Goal: Task Accomplishment & Management: Complete application form

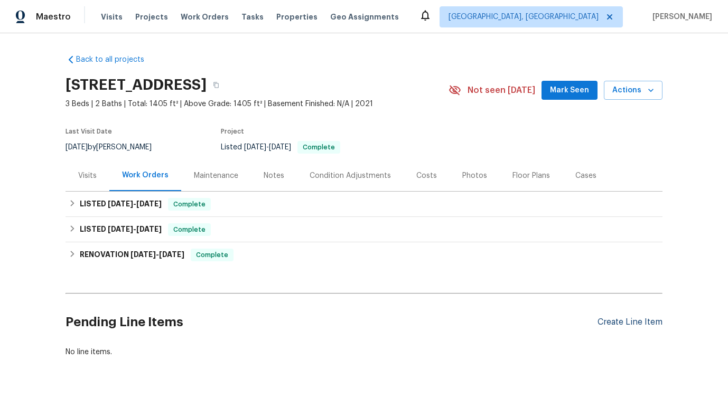
click at [616, 327] on div "Create Line Item" at bounding box center [630, 323] width 65 height 10
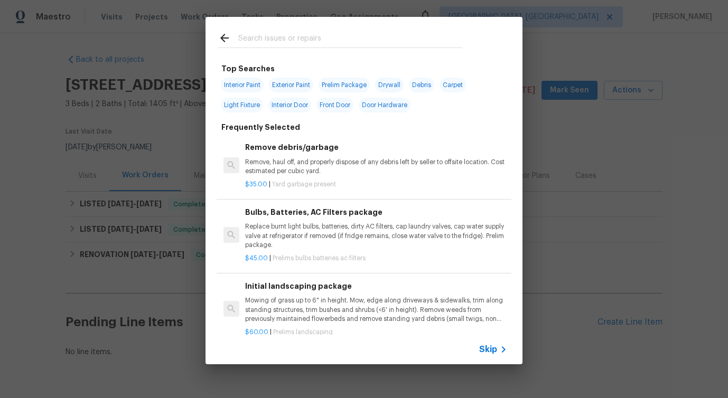
click at [337, 39] on input "text" at bounding box center [350, 40] width 224 height 16
type input "wall"
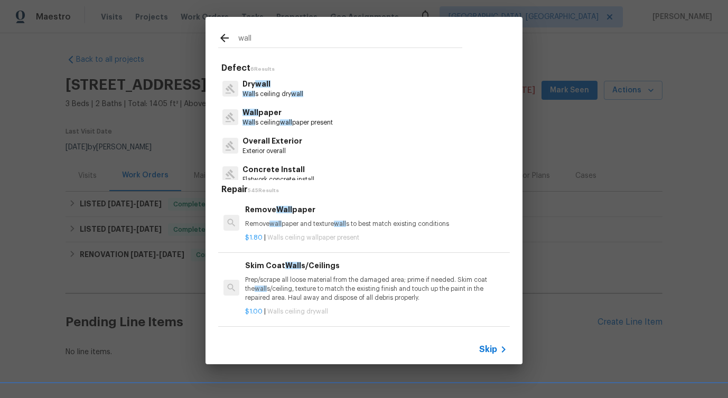
click at [264, 147] on p "Exterior overall" at bounding box center [273, 151] width 60 height 9
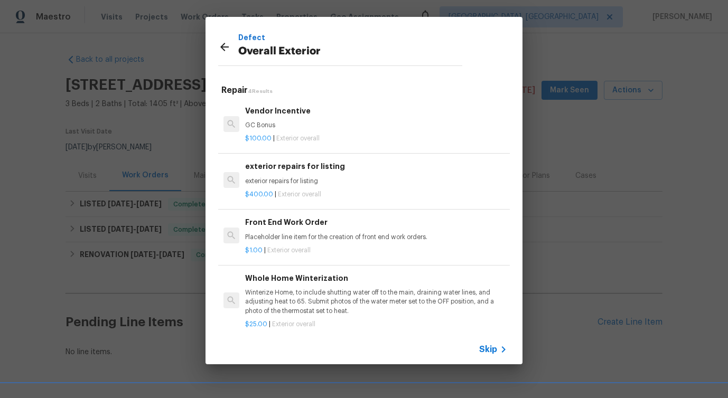
click at [277, 222] on h6 "Front End Work Order" at bounding box center [376, 223] width 262 height 12
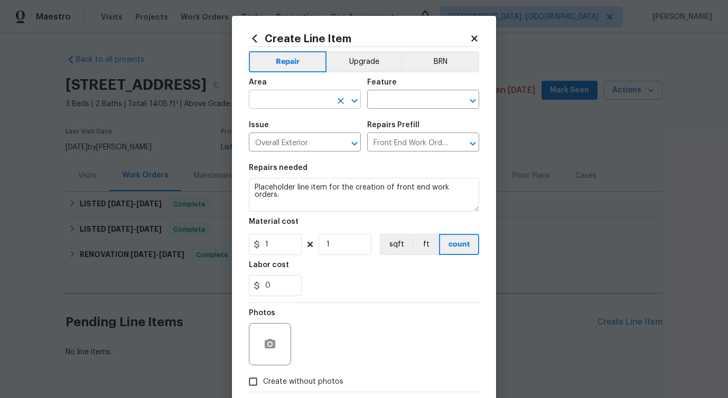
click at [283, 105] on input "text" at bounding box center [290, 100] width 82 height 16
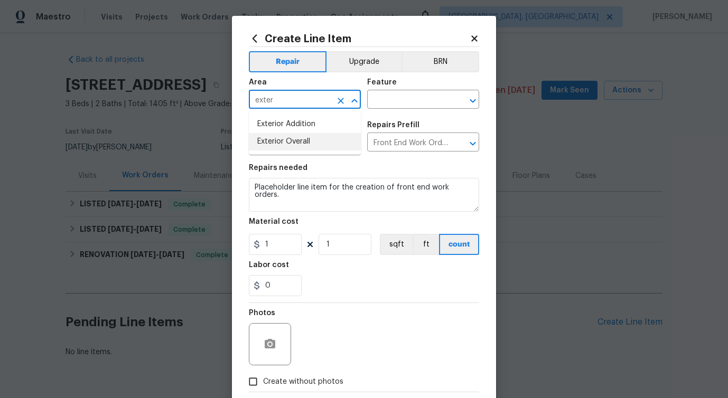
click at [283, 139] on li "Exterior Overall" at bounding box center [305, 141] width 112 height 17
type input "Exterior Overall"
click at [408, 110] on div "Area Exterior Overall ​ Feature ​" at bounding box center [364, 93] width 230 height 43
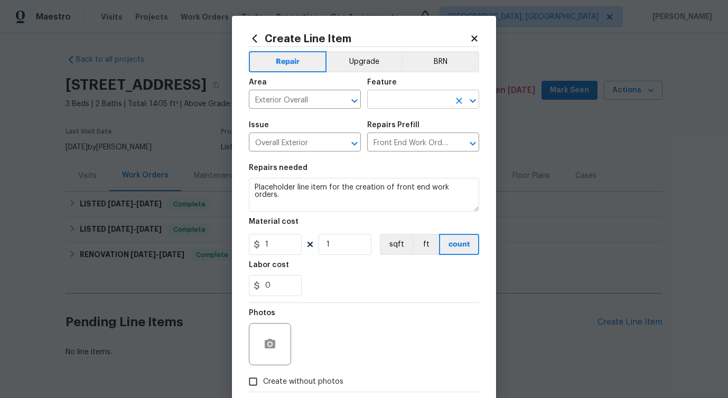
click at [416, 100] on input "text" at bounding box center [408, 100] width 82 height 16
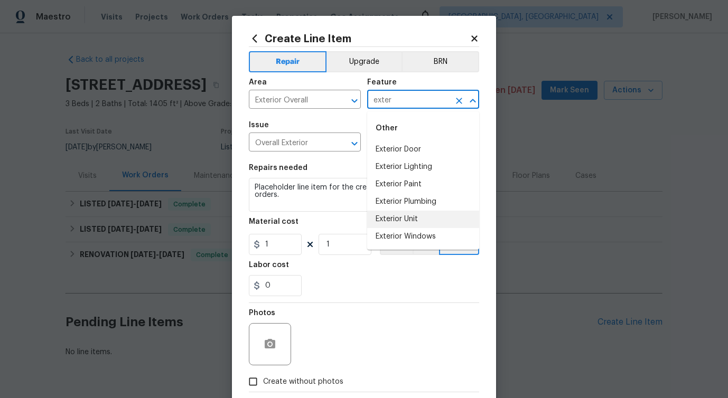
click at [399, 216] on li "Exterior Unit" at bounding box center [423, 219] width 112 height 17
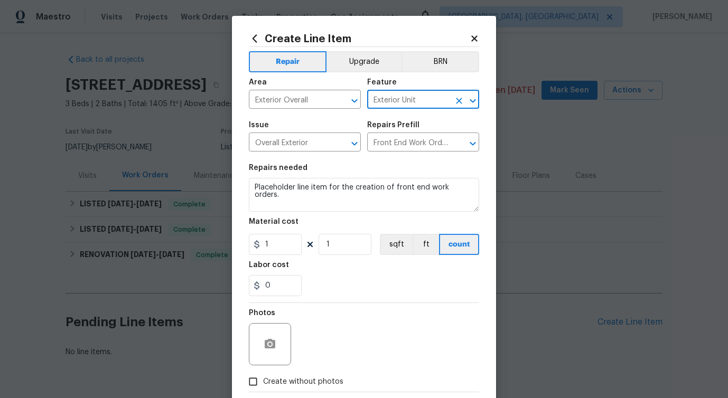
type input "Exterior Unit"
click at [293, 193] on textarea "Placeholder line item for the creation of front end work orders." at bounding box center [364, 195] width 230 height 34
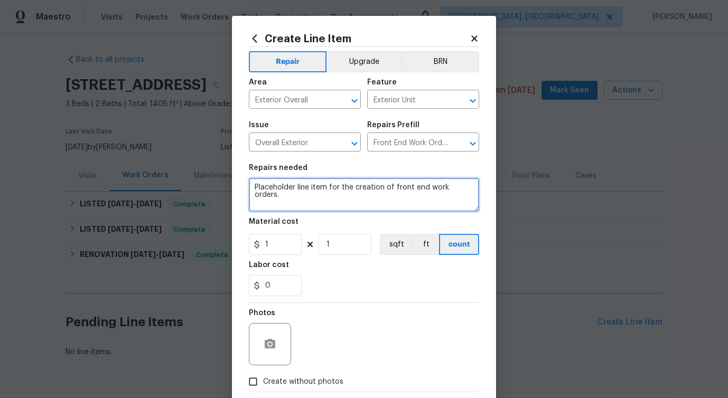
click at [293, 193] on textarea "Placeholder line item for the creation of front end work orders." at bounding box center [364, 195] width 230 height 34
paste textarea "Feedback received that there are multiple holes in the walls. Please inspect th…"
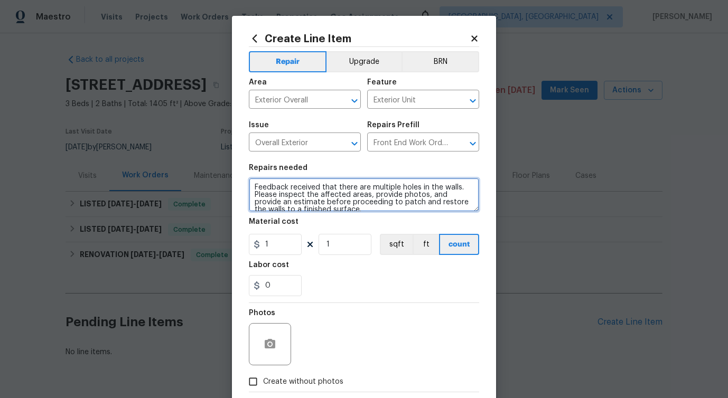
scroll to position [10, 0]
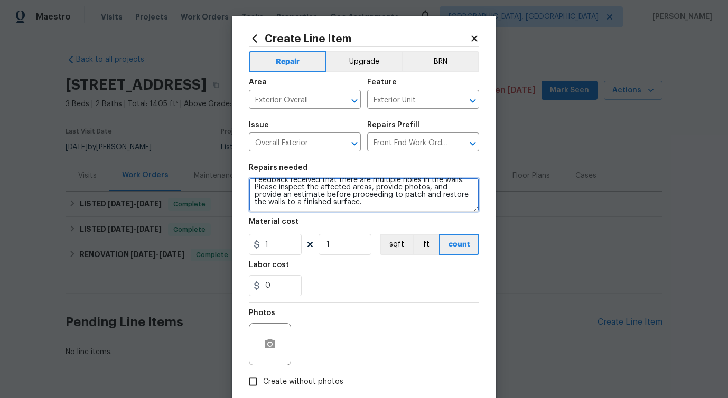
type textarea "Feedback received that there are multiple holes in the walls. Please inspect th…"
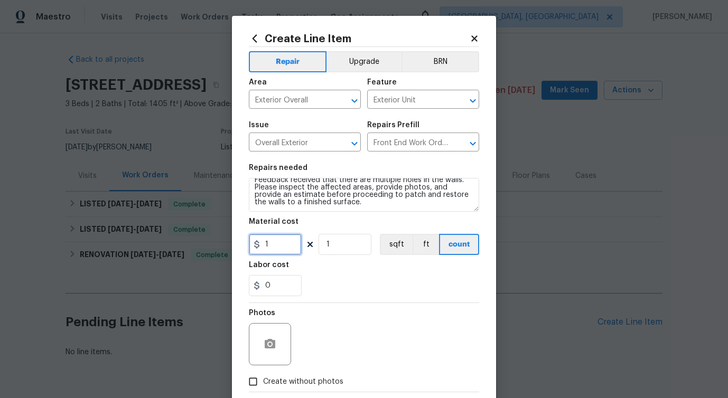
click at [278, 240] on input "1" at bounding box center [275, 244] width 53 height 21
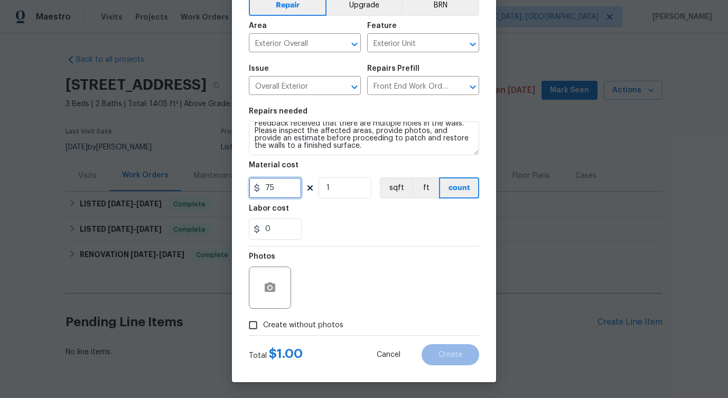
type input "75"
click at [275, 327] on span "Create without photos" at bounding box center [303, 325] width 80 height 11
click at [263, 327] on input "Create without photos" at bounding box center [253, 325] width 20 height 20
checkbox input "true"
click at [413, 259] on div "Reason*" at bounding box center [390, 260] width 180 height 14
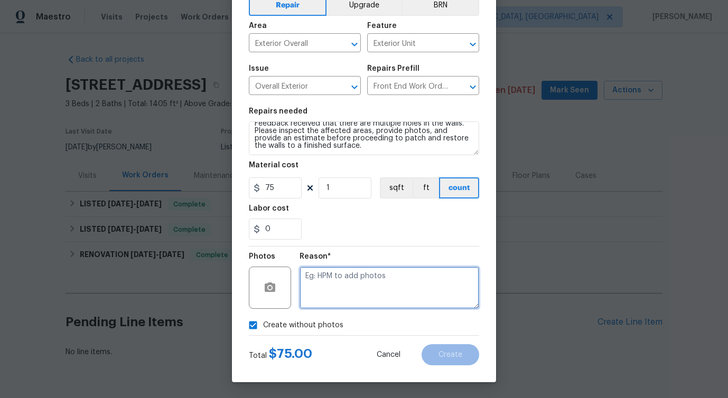
click at [402, 287] on textarea at bounding box center [390, 288] width 180 height 42
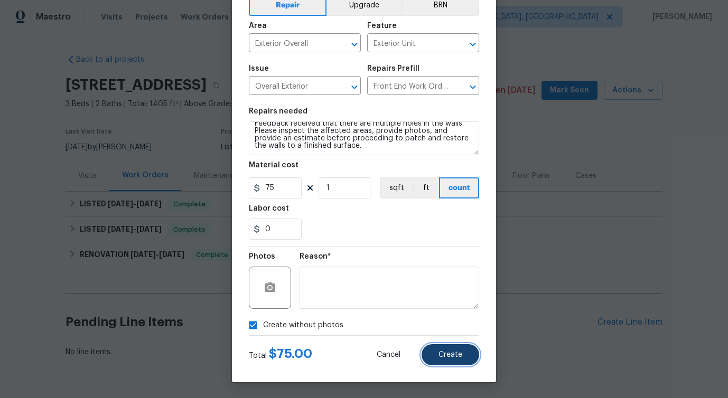
click at [452, 349] on button "Create" at bounding box center [451, 354] width 58 height 21
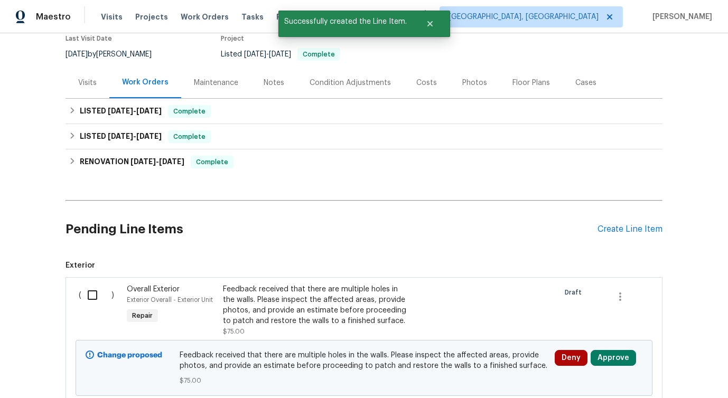
scroll to position [173, 0]
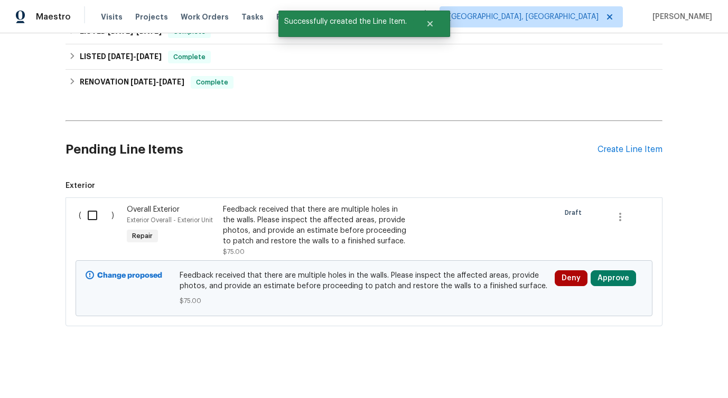
click at [92, 217] on input "checkbox" at bounding box center [96, 215] width 30 height 22
checkbox input "true"
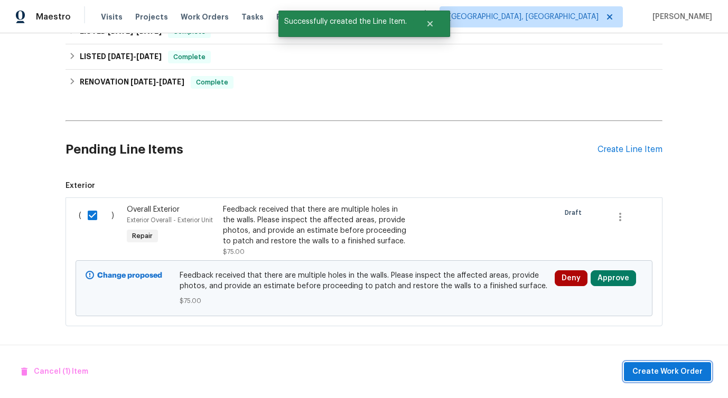
click at [667, 378] on button "Create Work Order" at bounding box center [667, 372] width 87 height 20
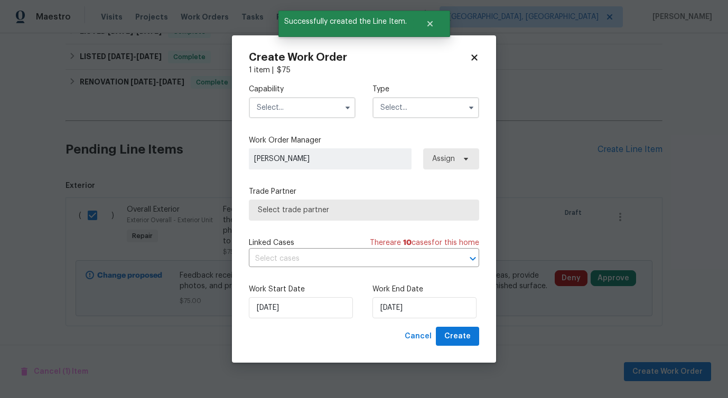
click at [311, 113] on input "text" at bounding box center [302, 107] width 107 height 21
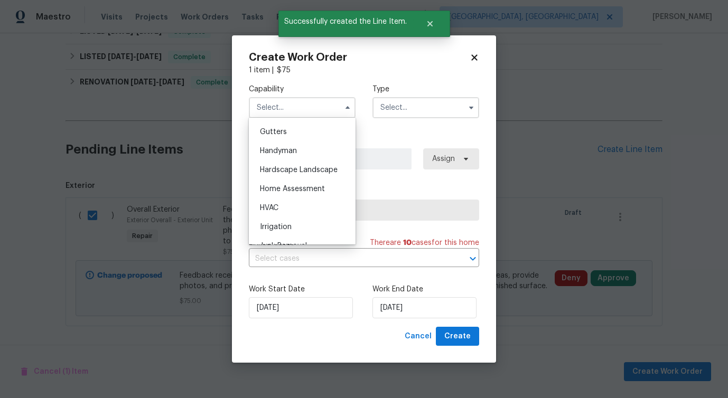
scroll to position [556, 0]
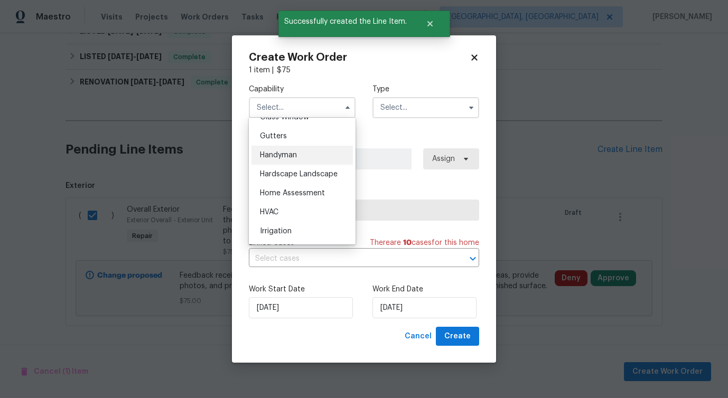
click at [308, 160] on div "Handyman" at bounding box center [301, 155] width 101 height 19
type input "Handyman"
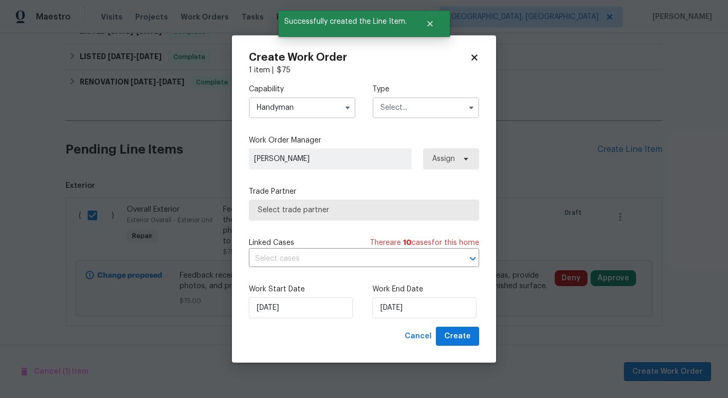
click at [385, 105] on input "text" at bounding box center [425, 107] width 107 height 21
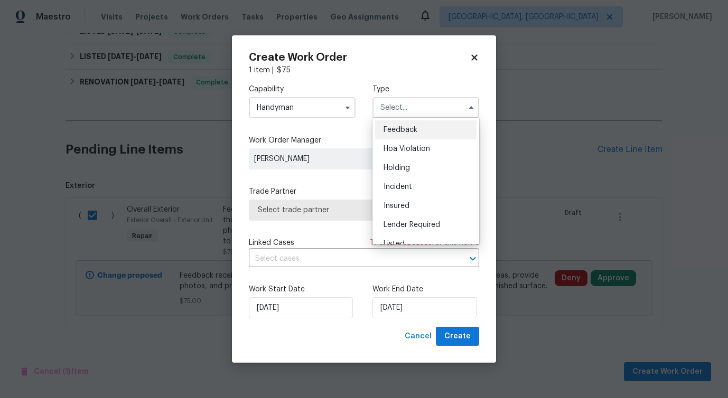
click at [389, 126] on span "Feedback" at bounding box center [401, 129] width 34 height 7
type input "Feedback"
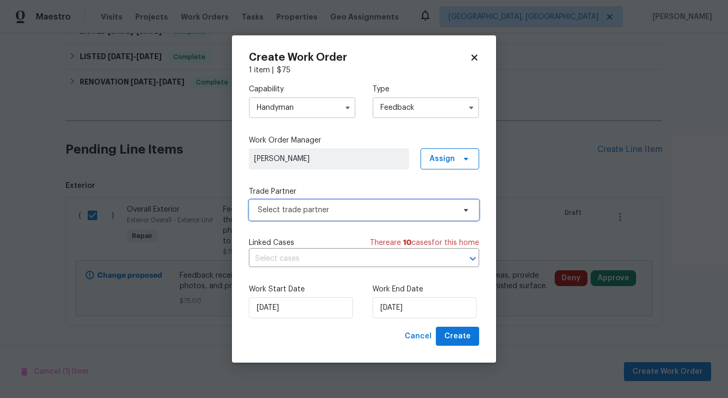
click at [306, 210] on span "Select trade partner" at bounding box center [356, 210] width 197 height 11
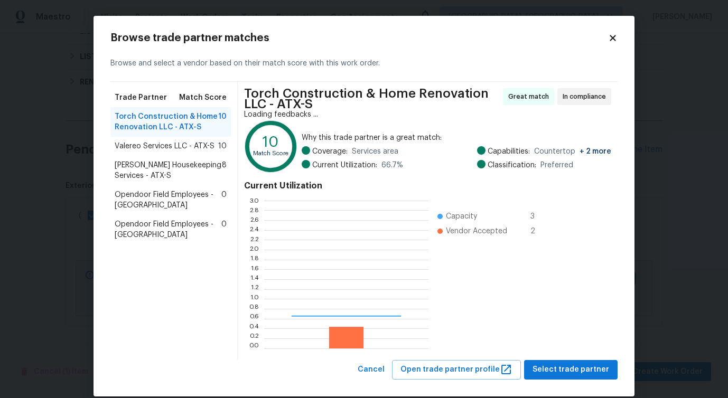
scroll to position [148, 164]
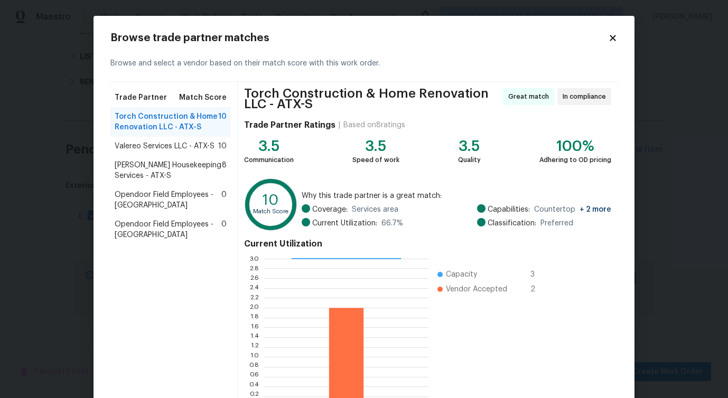
click at [161, 147] on span "Valereo Services LLC - ATX-S" at bounding box center [165, 146] width 100 height 11
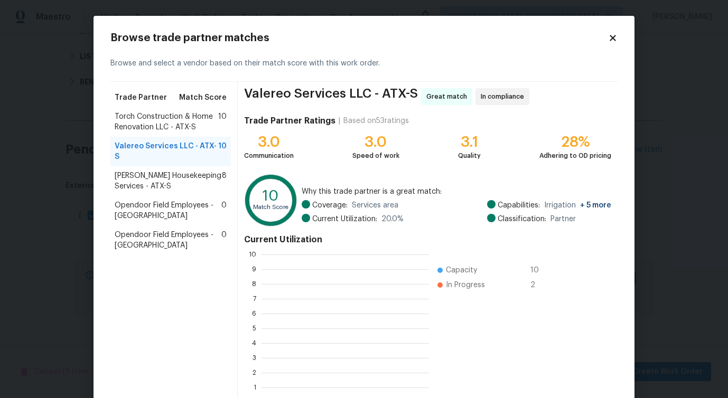
scroll to position [148, 167]
click at [122, 173] on span "Arelis Housekeeping Services - ATX-S" at bounding box center [168, 181] width 107 height 21
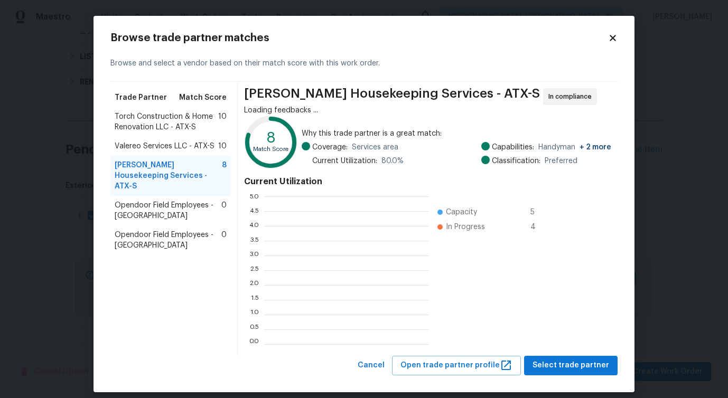
scroll to position [1, 1]
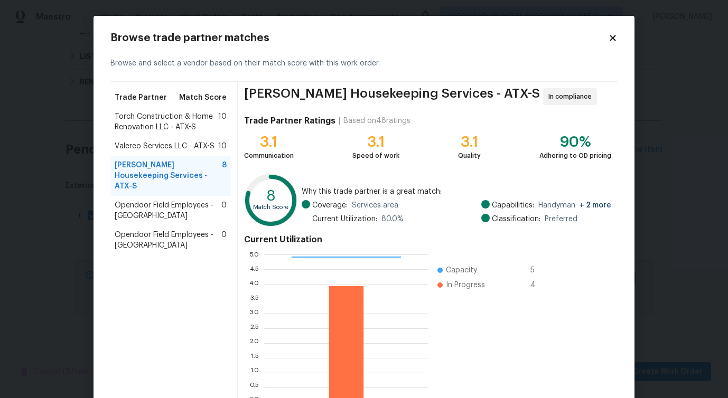
click at [142, 150] on span "Valereo Services LLC - ATX-S" at bounding box center [165, 146] width 100 height 11
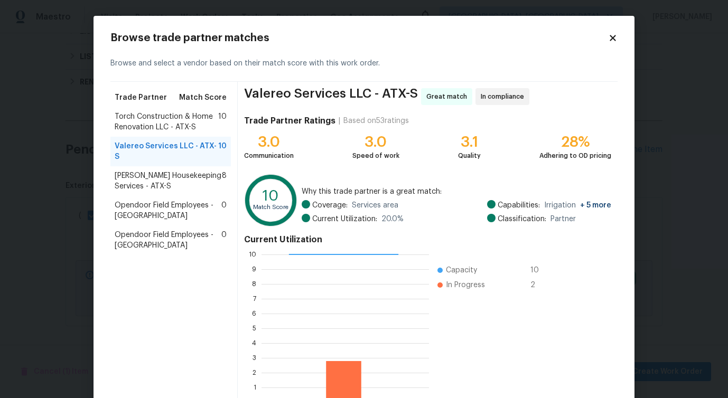
scroll to position [68, 0]
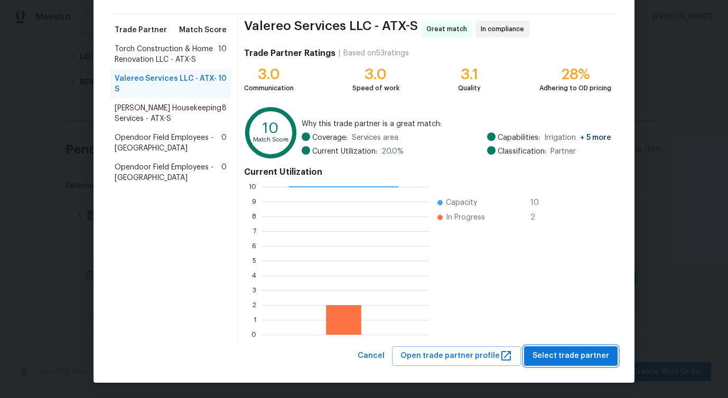
click at [586, 359] on span "Select trade partner" at bounding box center [571, 356] width 77 height 13
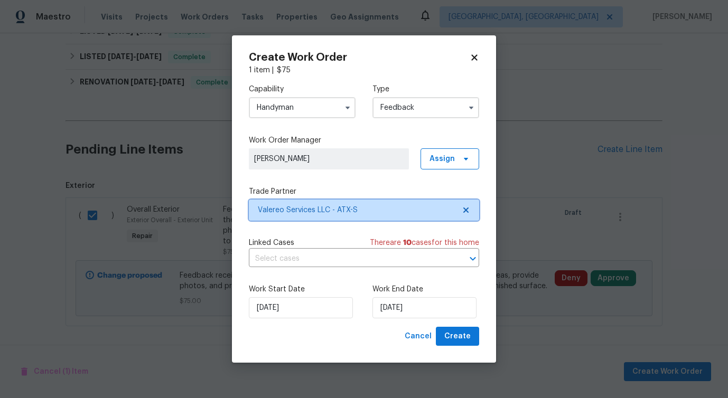
scroll to position [0, 0]
click at [314, 260] on input "text" at bounding box center [349, 259] width 201 height 16
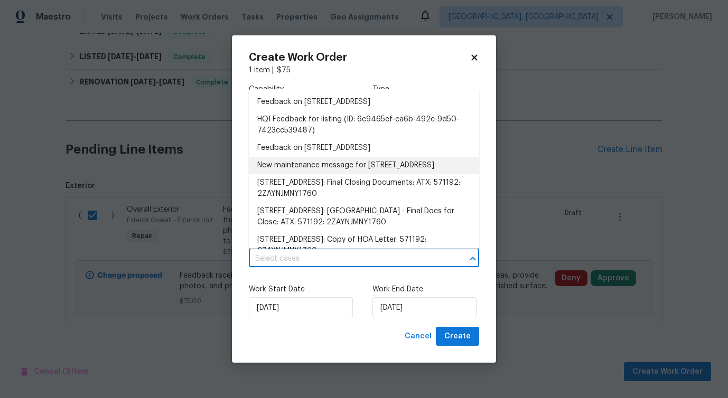
click at [319, 171] on li "New maintenance message for 155 Elisha Dr , Liberty Hill, TX 78642" at bounding box center [364, 165] width 230 height 17
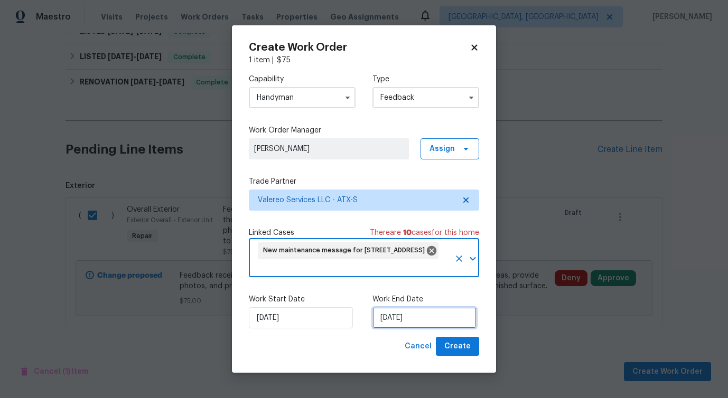
click at [425, 316] on input "[DATE]" at bounding box center [424, 317] width 104 height 21
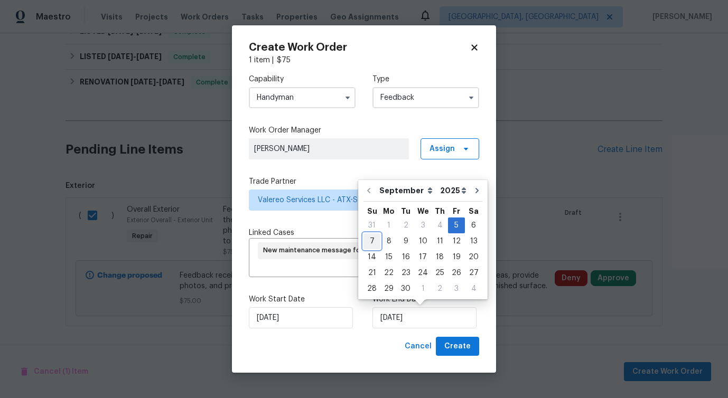
click at [375, 242] on div "7" at bounding box center [371, 241] width 17 height 15
type input "[DATE]"
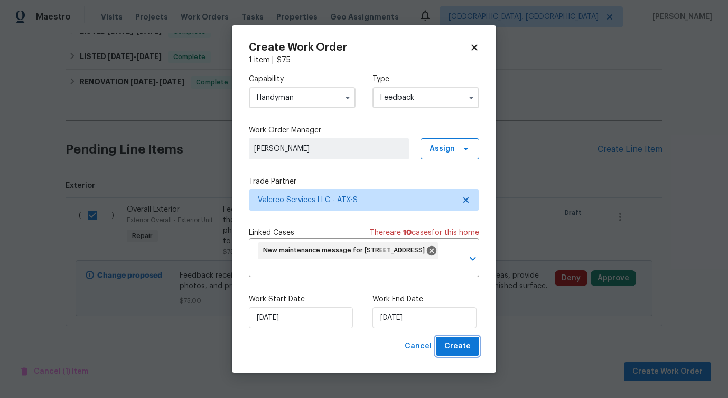
click at [464, 348] on span "Create" at bounding box center [457, 346] width 26 height 13
checkbox input "false"
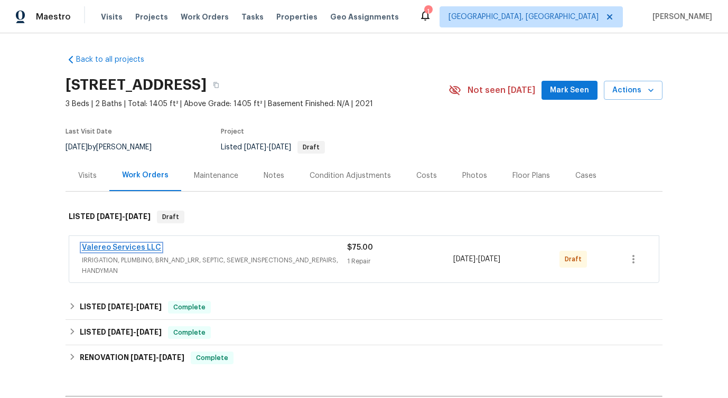
click at [116, 246] on link "Valereo Services LLC" at bounding box center [121, 247] width 79 height 7
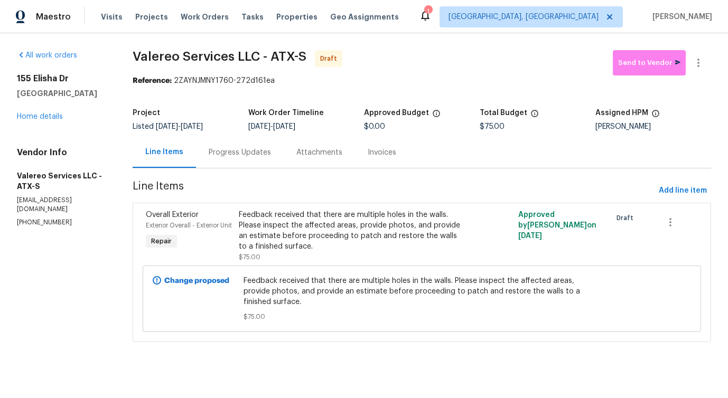
click at [256, 150] on div "Progress Updates" at bounding box center [240, 152] width 62 height 11
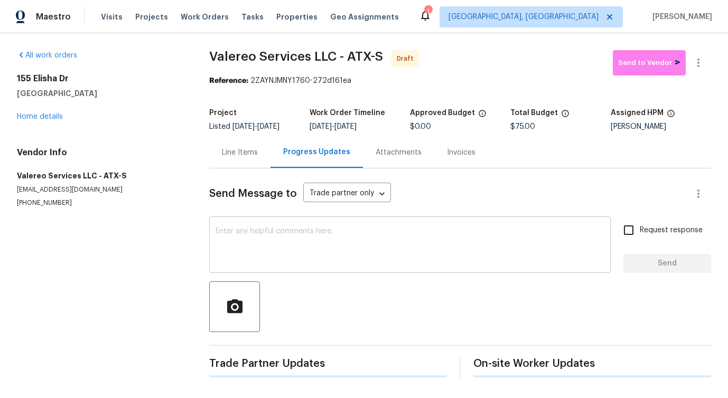
click at [282, 269] on div "x ​" at bounding box center [410, 246] width 402 height 54
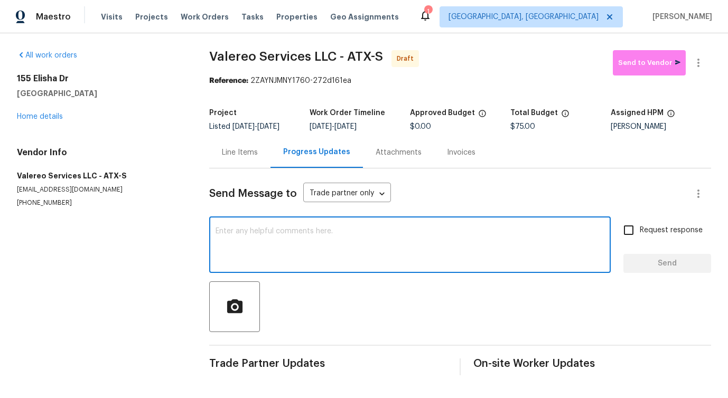
paste textarea "Hi, this is Pavithra with Opendoor. I’m confirming you received the WO for the …"
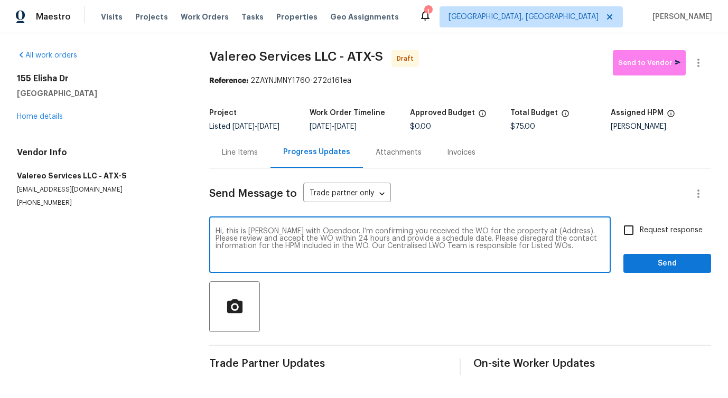
click at [540, 231] on textarea "Hi, this is Pavithra with Opendoor. I’m confirming you received the WO for the …" at bounding box center [410, 246] width 389 height 37
paste textarea "[STREET_ADDRESS]"
type textarea "Hi, this is Pavithra with Opendoor. I’m confirming you received the WO for the …"
click at [657, 235] on span "Request response" at bounding box center [671, 230] width 63 height 11
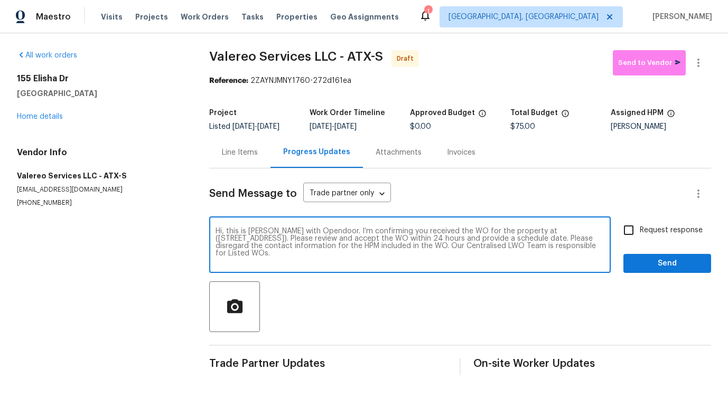
click at [640, 235] on input "Request response" at bounding box center [629, 230] width 22 height 22
checkbox input "true"
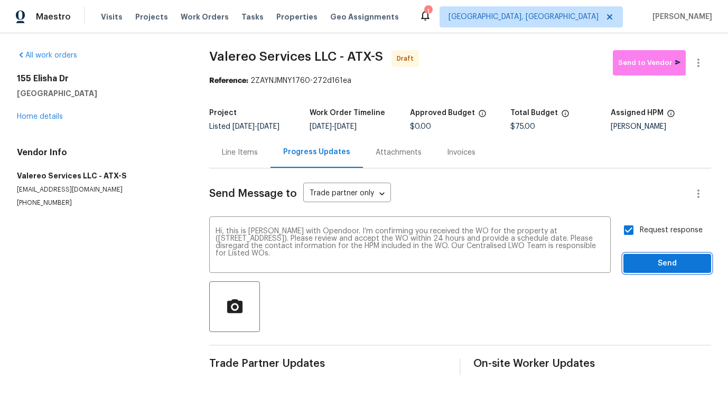
click at [658, 262] on span "Send" at bounding box center [667, 263] width 71 height 13
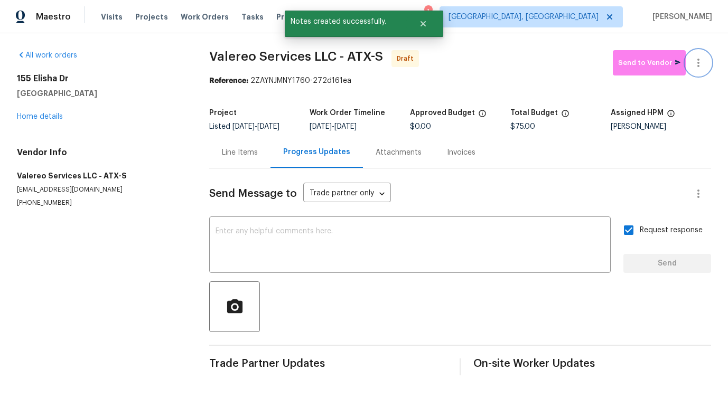
click at [704, 64] on icon "button" at bounding box center [698, 63] width 13 height 13
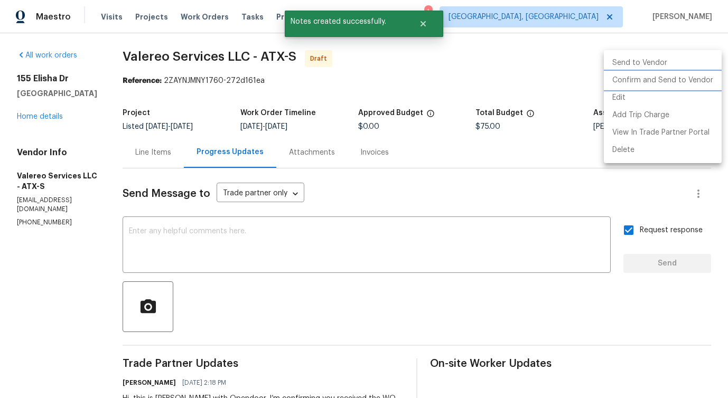
click at [631, 77] on li "Confirm and Send to Vendor" at bounding box center [663, 80] width 118 height 17
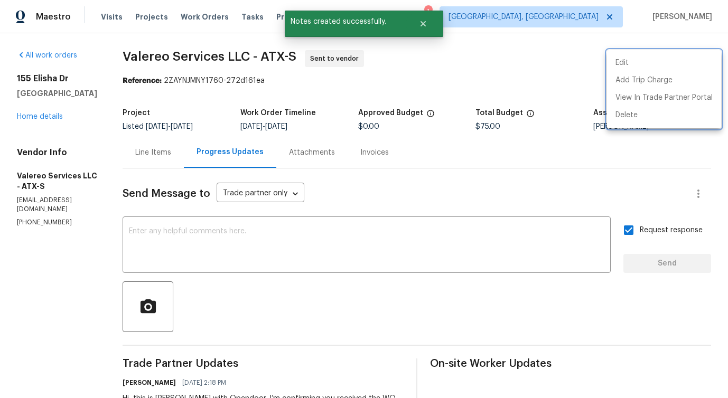
click at [330, 251] on div at bounding box center [364, 199] width 728 height 398
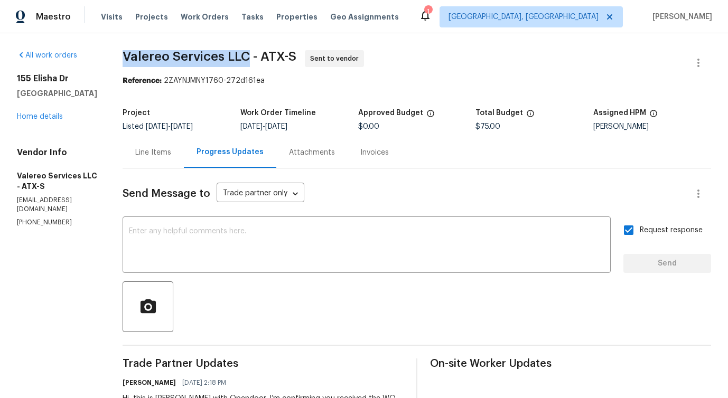
drag, startPoint x: 116, startPoint y: 60, endPoint x: 244, endPoint y: 60, distance: 128.4
click at [244, 60] on div "All work orders 155 Elisha Dr Liberty Hill, TX 78642 Home details Vendor Info V…" at bounding box center [364, 254] width 728 height 443
copy span "Valereo Services LLC"
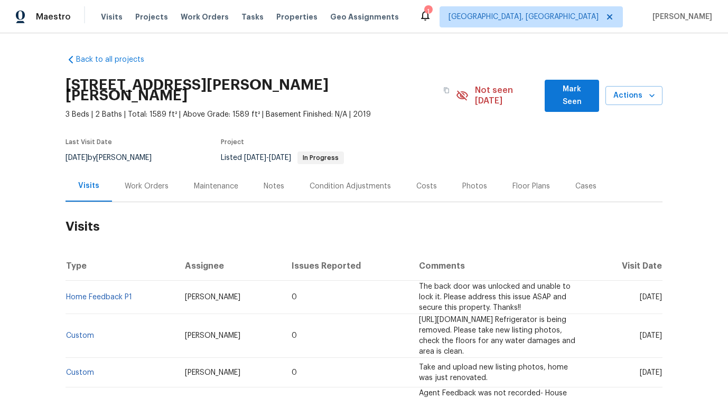
click at [139, 188] on div "Work Orders" at bounding box center [146, 186] width 69 height 31
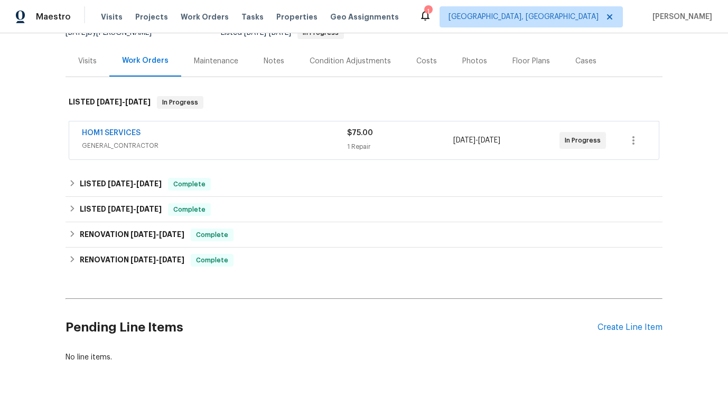
scroll to position [126, 0]
click at [179, 140] on span "GENERAL_CONTRACTOR" at bounding box center [214, 145] width 265 height 11
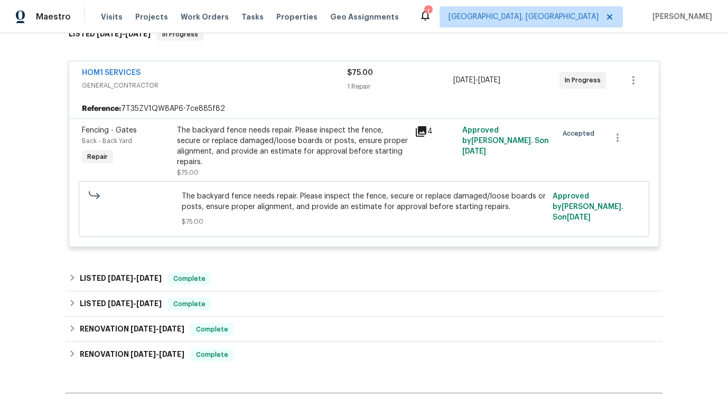
scroll to position [310, 0]
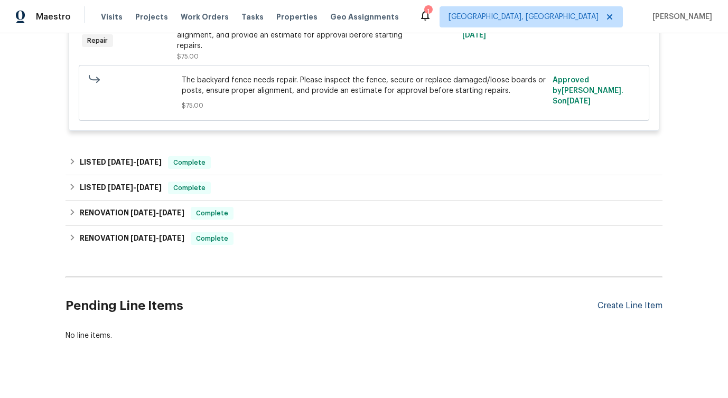
click at [607, 301] on div "Create Line Item" at bounding box center [630, 306] width 65 height 10
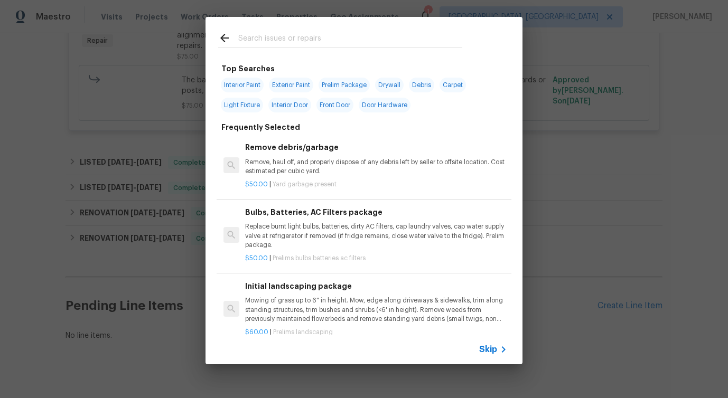
click at [306, 41] on input "text" at bounding box center [350, 40] width 224 height 16
type input "kitchen"
click at [306, 41] on input "kitchen" at bounding box center [350, 40] width 224 height 16
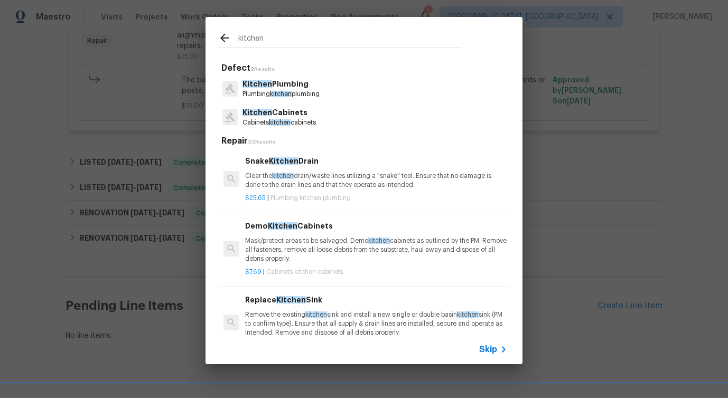
click at [282, 113] on p "Kitchen Cabinets" at bounding box center [279, 112] width 73 height 11
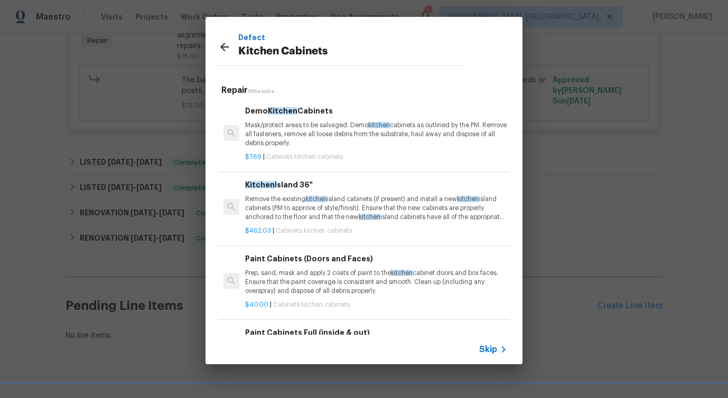
click at [294, 119] on div "Demo Kitchen Cabinets Mask/protect areas to be salvaged. Demo kitchen cabinets …" at bounding box center [376, 126] width 262 height 43
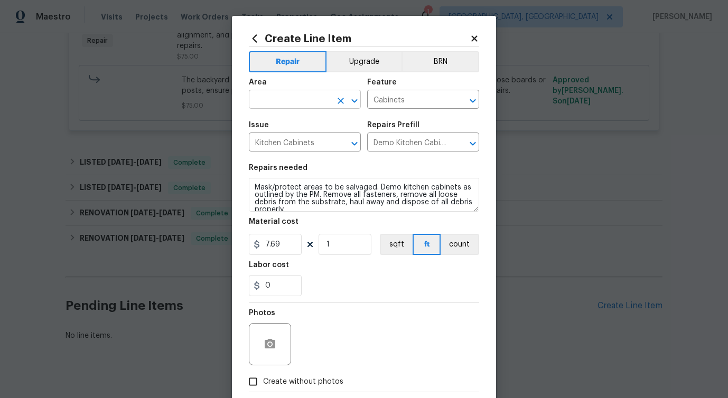
click at [299, 96] on input "text" at bounding box center [290, 100] width 82 height 16
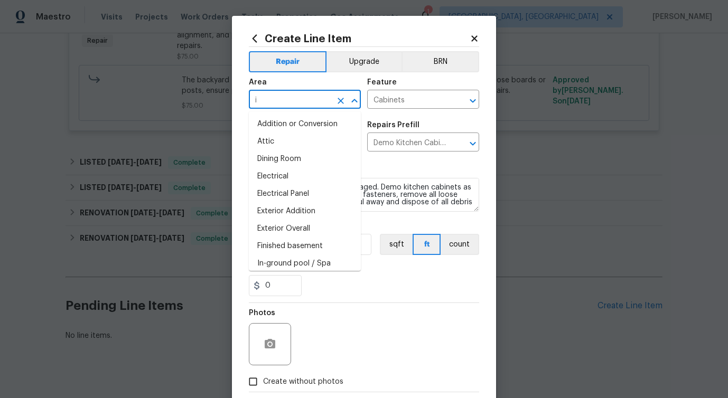
type input "in"
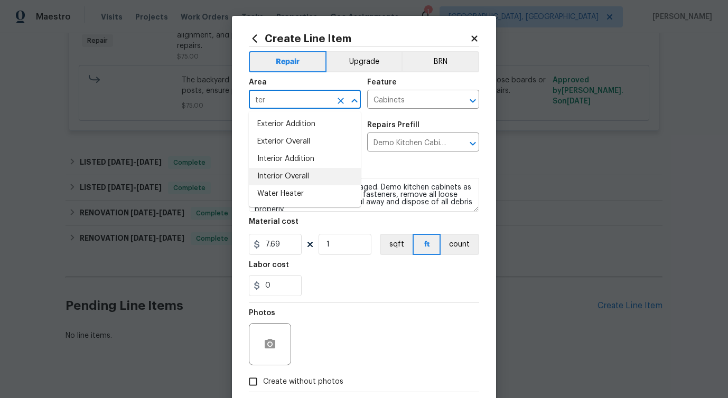
click at [296, 182] on li "Interior Overall" at bounding box center [305, 176] width 112 height 17
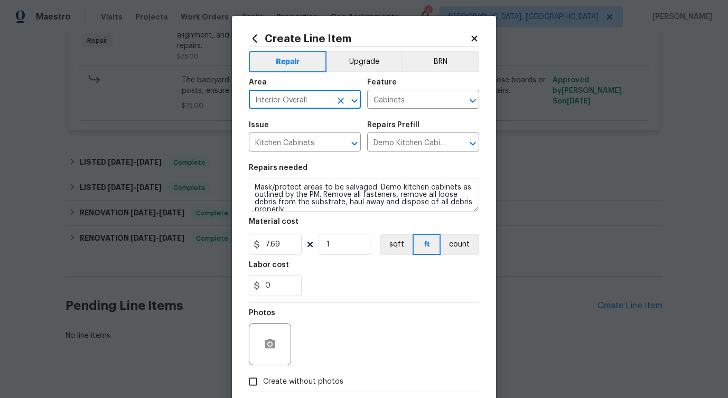
type input "Interior Overall"
click at [297, 195] on textarea "Mask/protect areas to be salvaged. Demo kitchen cabinets as outlined by the PM.…" at bounding box center [364, 195] width 230 height 34
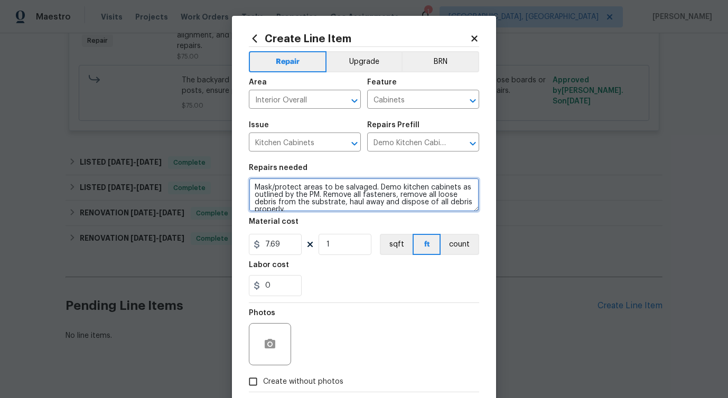
click at [297, 195] on textarea "Mask/protect areas to be salvaged. Demo kitchen cabinets as outlined by the PM.…" at bounding box center [364, 195] width 230 height 34
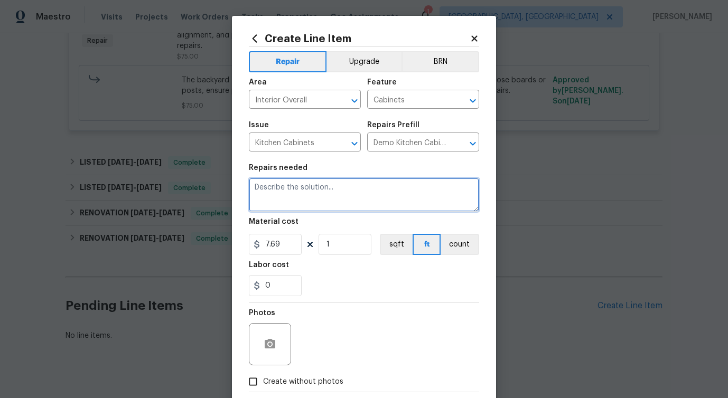
paste textarea "Some kitchen drawers do not close completely. Please inspect the drawers and ad…"
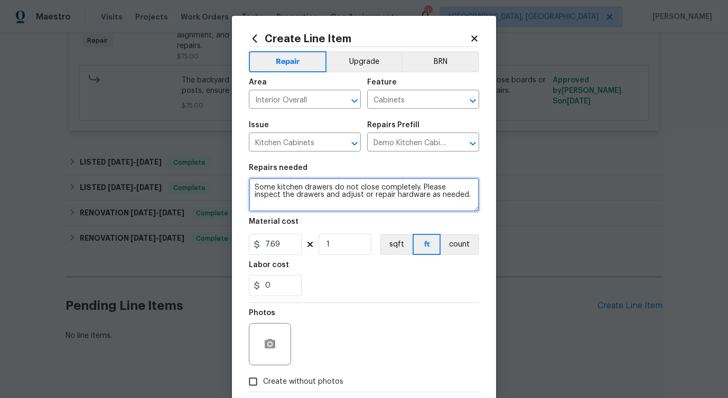
type textarea "Some kitchen drawers do not close completely. Please inspect the drawers and ad…"
click at [305, 194] on textarea "Some kitchen drawers do not close completely. Please inspect the drawers and ad…" at bounding box center [364, 195] width 230 height 34
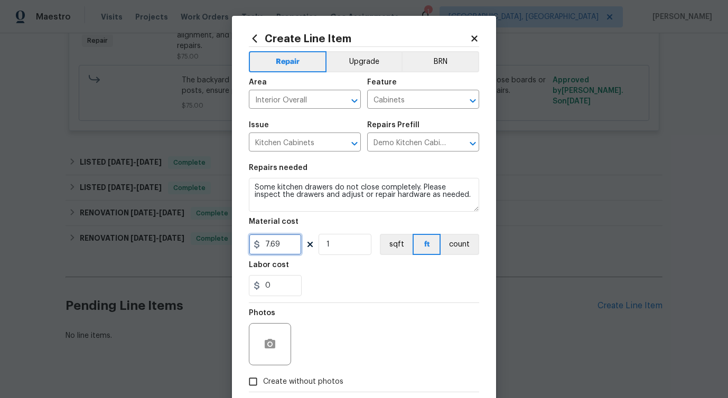
click at [272, 245] on input "7.69" at bounding box center [275, 244] width 53 height 21
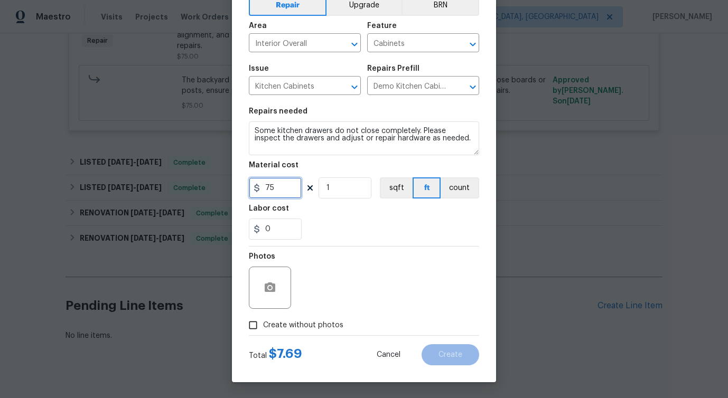
type input "75"
click at [275, 301] on div at bounding box center [270, 288] width 42 height 42
click at [268, 293] on icon "button" at bounding box center [270, 288] width 13 height 13
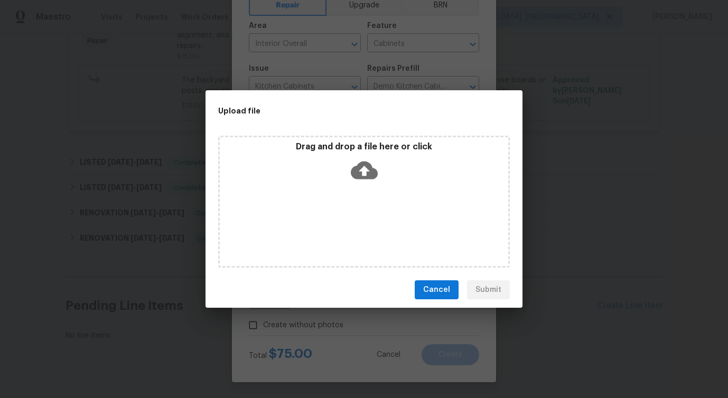
click at [361, 171] on icon at bounding box center [364, 170] width 27 height 27
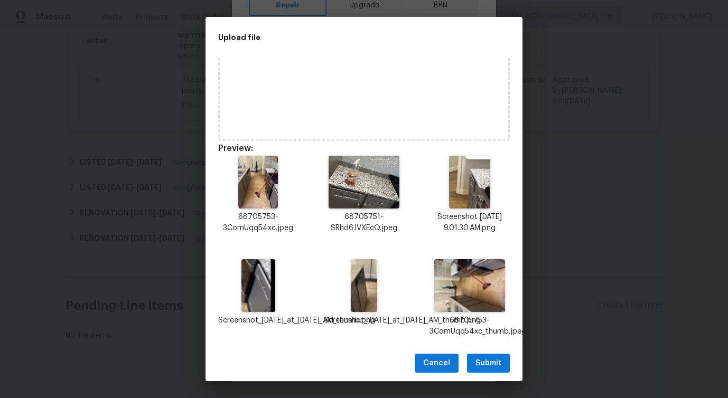
scroll to position [91, 0]
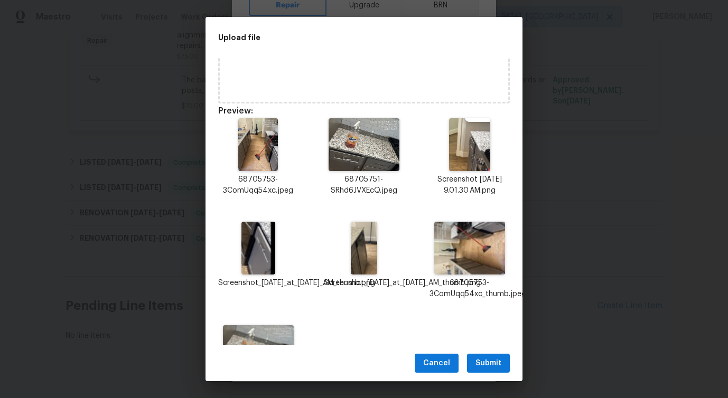
click at [487, 367] on span "Submit" at bounding box center [489, 363] width 26 height 13
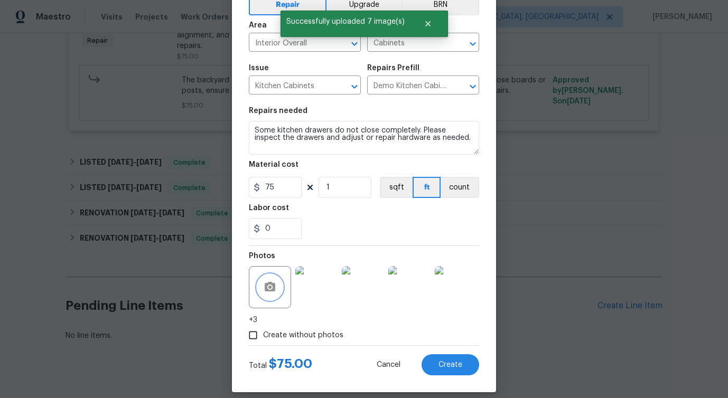
scroll to position [68, 0]
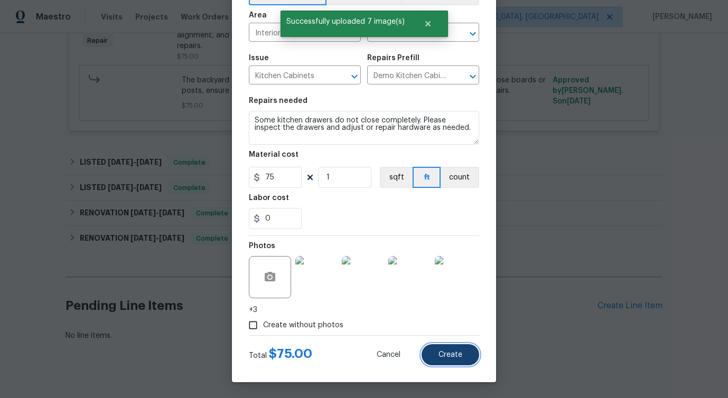
click at [462, 361] on button "Create" at bounding box center [451, 354] width 58 height 21
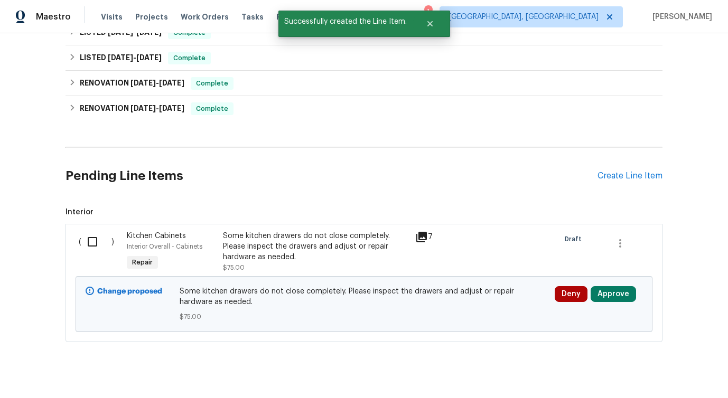
scroll to position [445, 0]
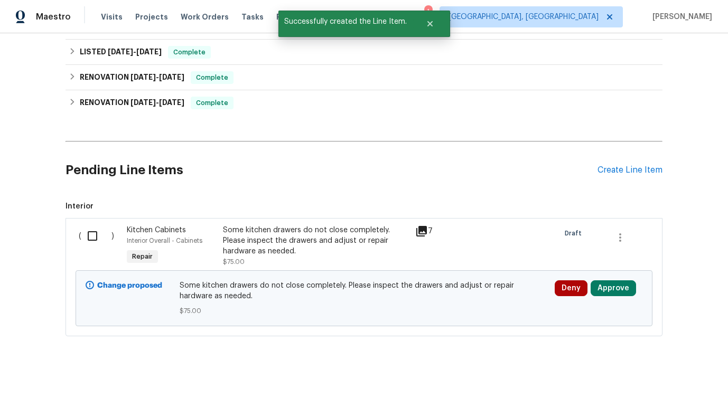
click at [93, 225] on input "checkbox" at bounding box center [96, 236] width 30 height 22
checkbox input "true"
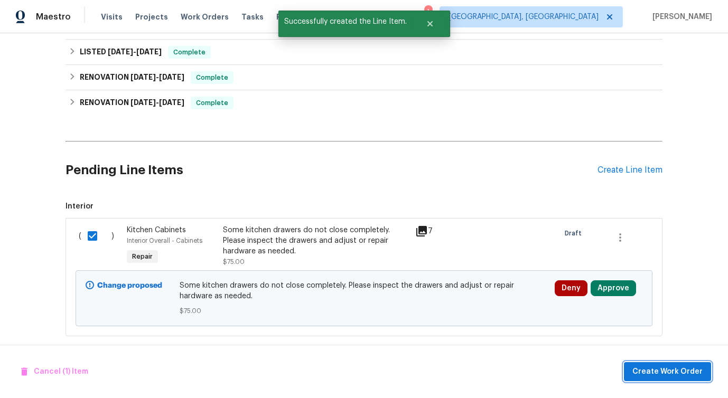
click at [655, 369] on span "Create Work Order" at bounding box center [667, 372] width 70 height 13
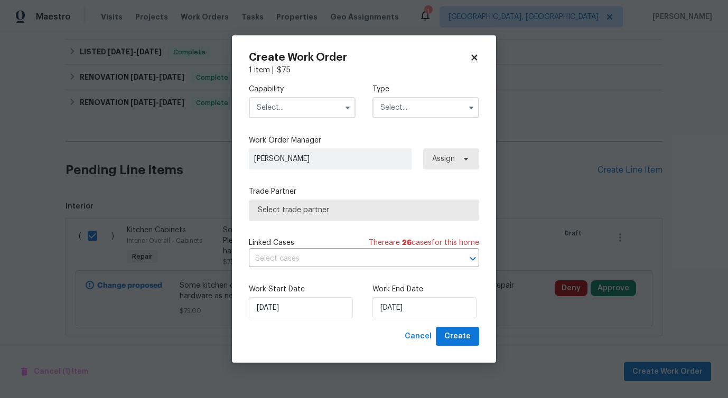
click at [294, 112] on input "text" at bounding box center [302, 107] width 107 height 21
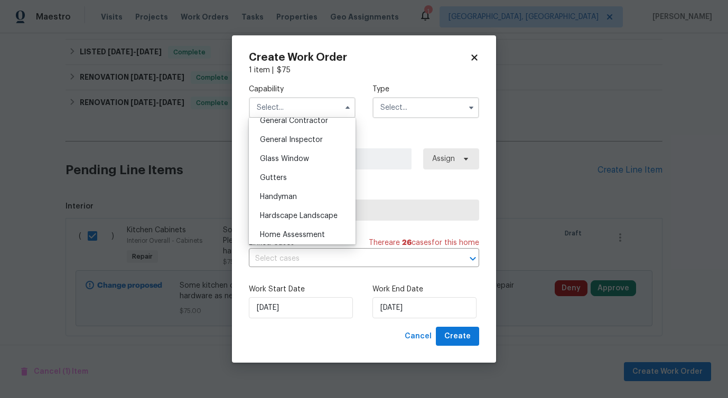
scroll to position [527, 0]
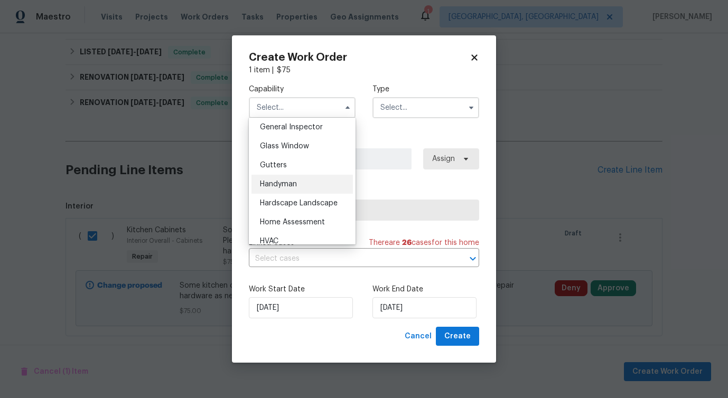
click at [305, 187] on div "Handyman" at bounding box center [301, 184] width 101 height 19
type input "Handyman"
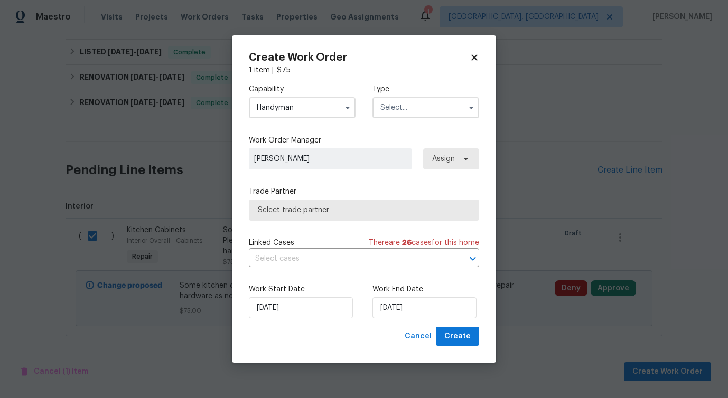
click at [395, 109] on input "text" at bounding box center [425, 107] width 107 height 21
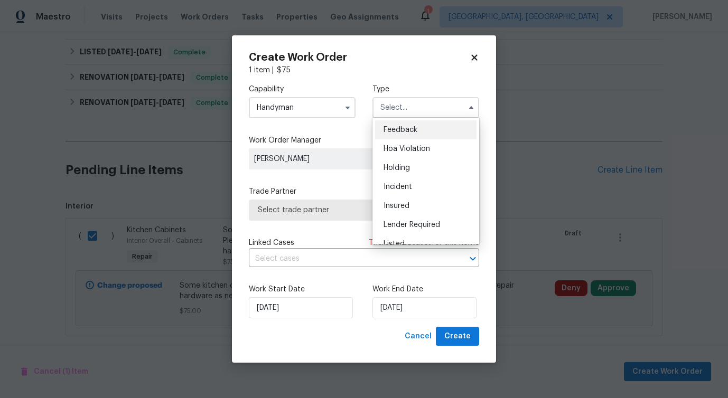
click at [393, 123] on div "Feedback" at bounding box center [425, 129] width 101 height 19
type input "Feedback"
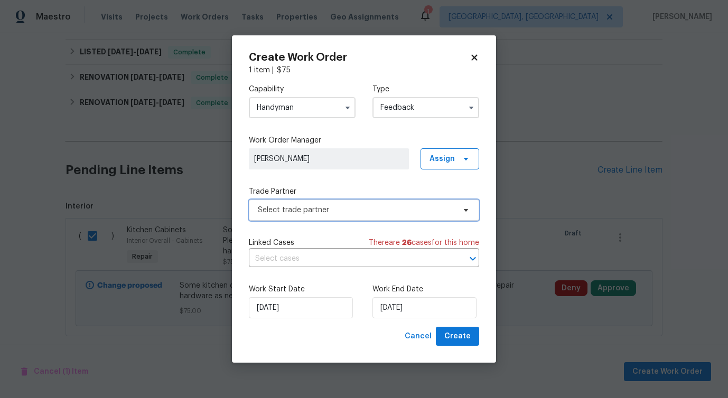
click at [321, 212] on span "Select trade partner" at bounding box center [356, 210] width 197 height 11
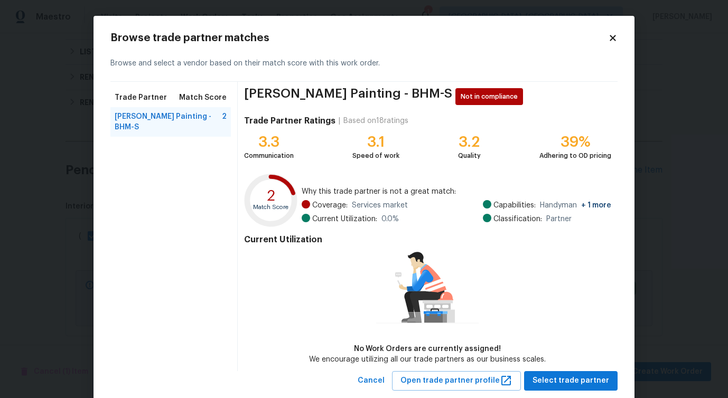
scroll to position [24, 0]
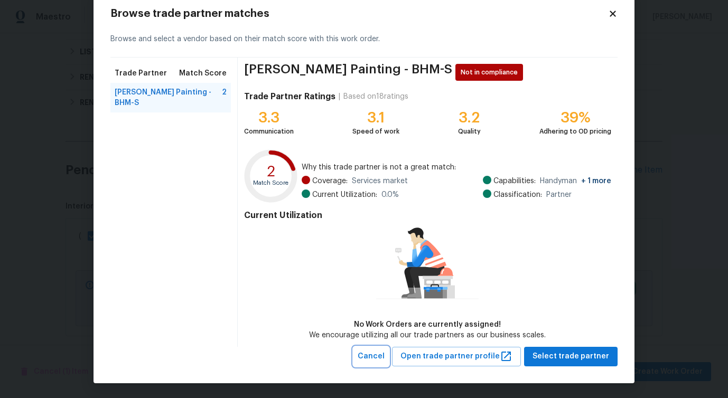
click at [377, 359] on span "Cancel" at bounding box center [371, 356] width 27 height 13
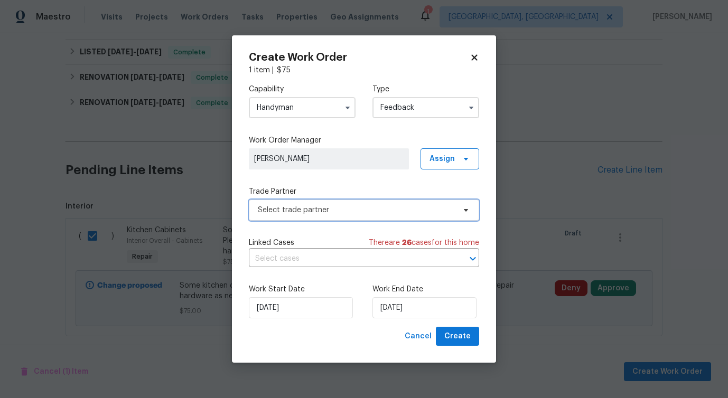
scroll to position [0, 0]
click at [322, 115] on input "Handyman" at bounding box center [302, 107] width 107 height 21
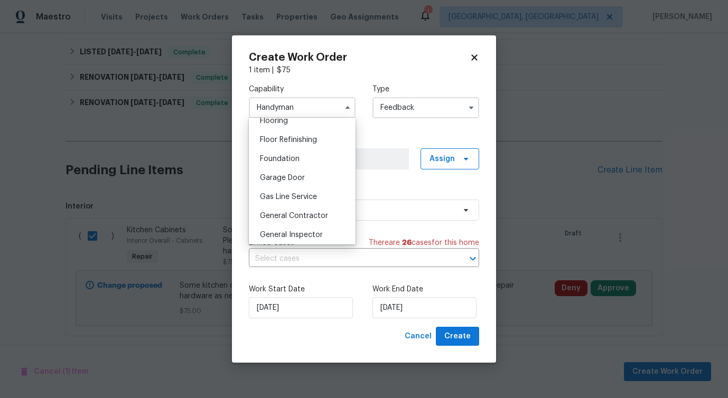
scroll to position [468, 0]
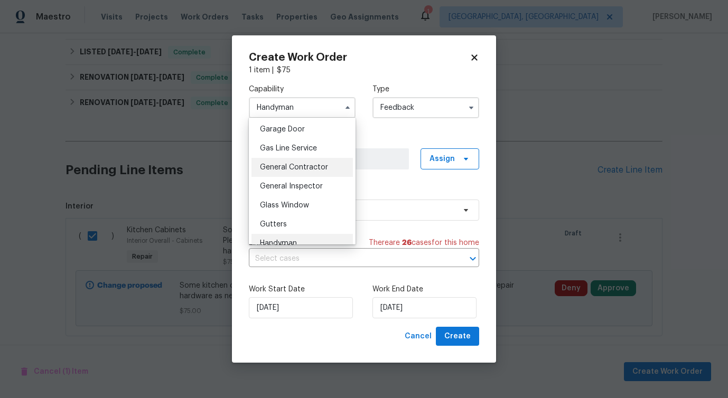
click at [319, 171] on div "General Contractor" at bounding box center [301, 167] width 101 height 19
type input "General Contractor"
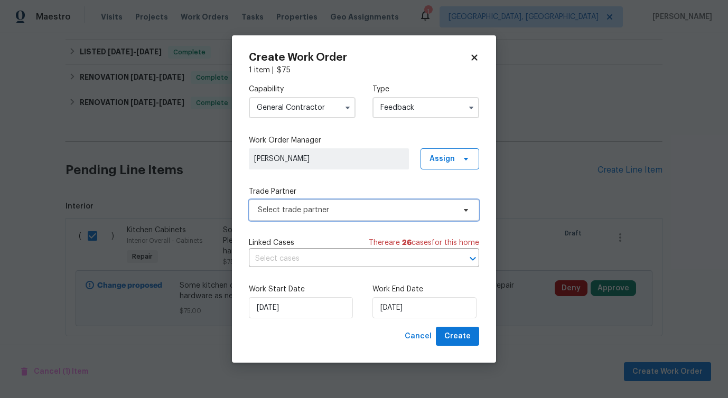
click at [335, 213] on span "Select trade partner" at bounding box center [356, 210] width 197 height 11
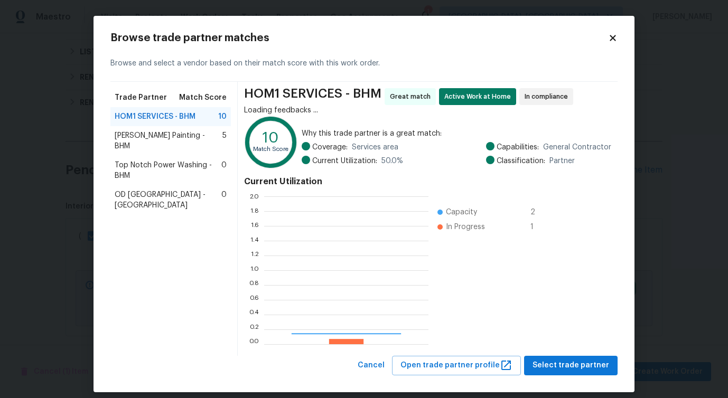
scroll to position [148, 164]
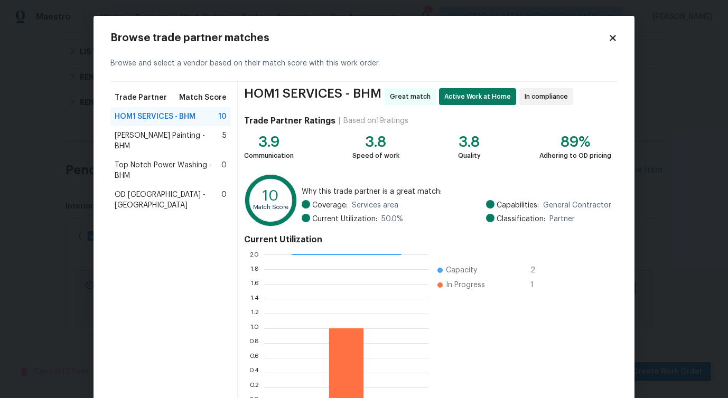
click at [147, 131] on span "Perez Painting - BHM" at bounding box center [169, 140] width 108 height 21
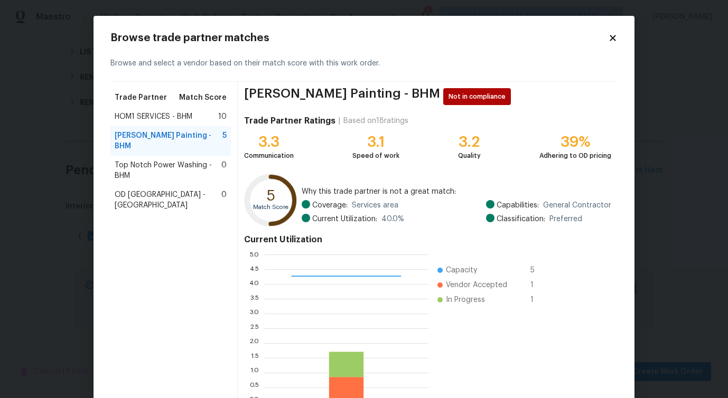
click at [147, 160] on span "Top Notch Power Washing - BHM" at bounding box center [168, 170] width 107 height 21
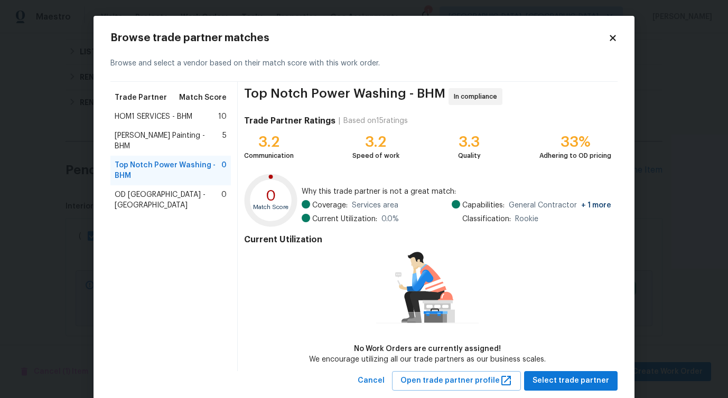
click at [156, 190] on span "OD Homefield - Birmingham" at bounding box center [168, 200] width 107 height 21
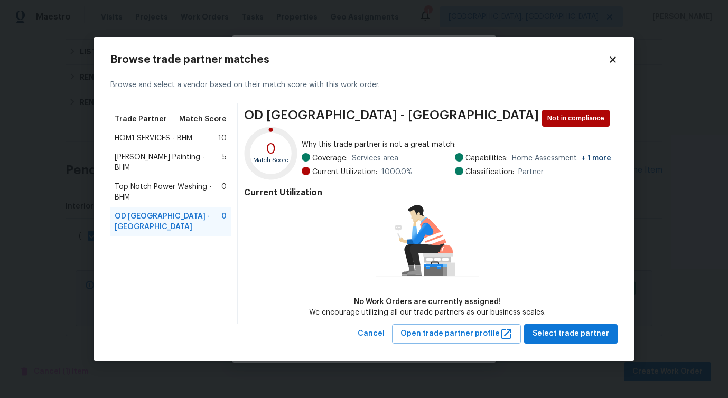
click at [154, 140] on span "HOM1 SERVICES - BHM" at bounding box center [154, 138] width 78 height 11
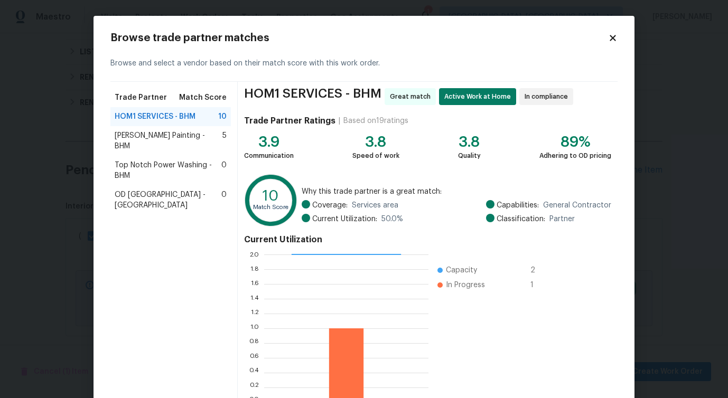
scroll to position [68, 0]
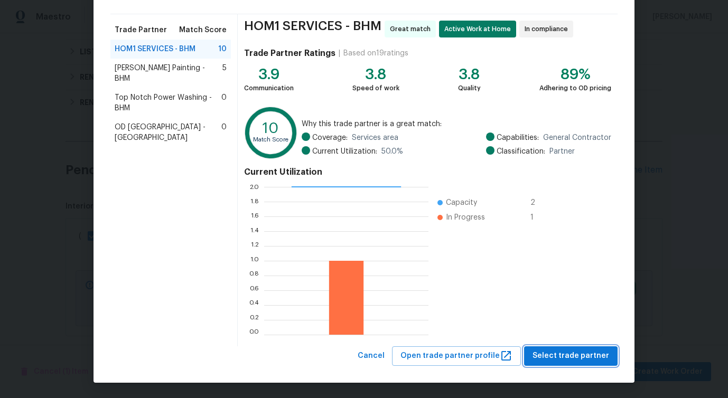
click at [561, 358] on span "Select trade partner" at bounding box center [571, 356] width 77 height 13
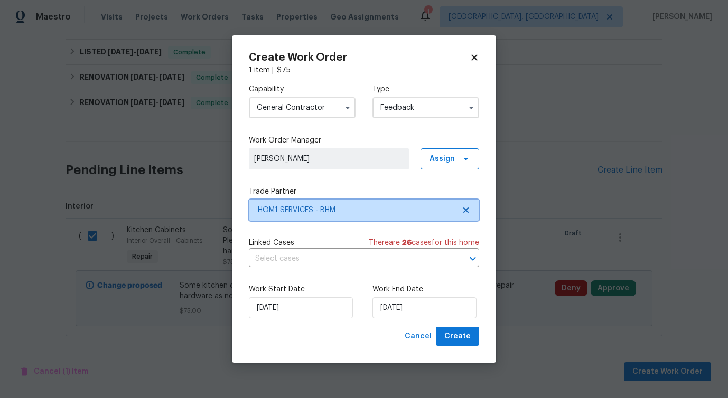
scroll to position [0, 0]
click at [323, 260] on input "text" at bounding box center [349, 259] width 201 height 16
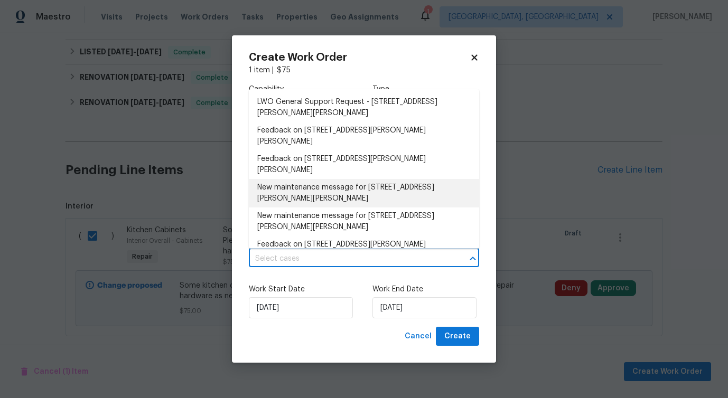
click at [329, 179] on li "New maintenance message for 571 Grayson Pl , Chelsea, AL 35043" at bounding box center [364, 193] width 230 height 29
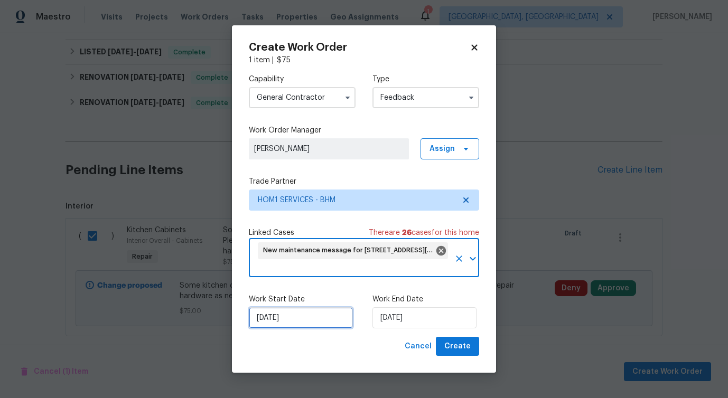
click at [285, 320] on input "[DATE]" at bounding box center [301, 317] width 104 height 21
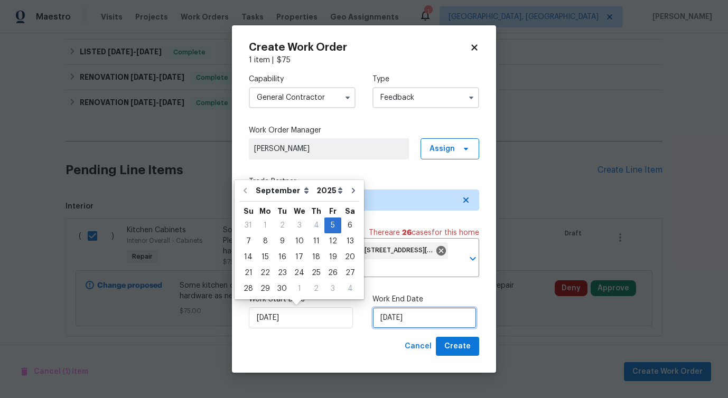
click at [398, 323] on input "[DATE]" at bounding box center [424, 317] width 104 height 21
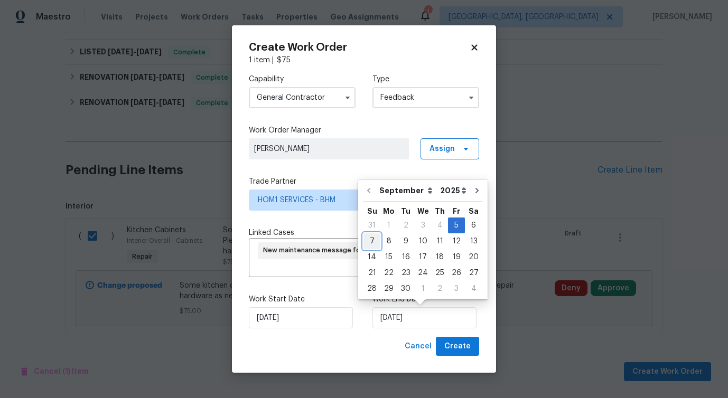
click at [366, 248] on div "7" at bounding box center [371, 241] width 17 height 15
type input "[DATE]"
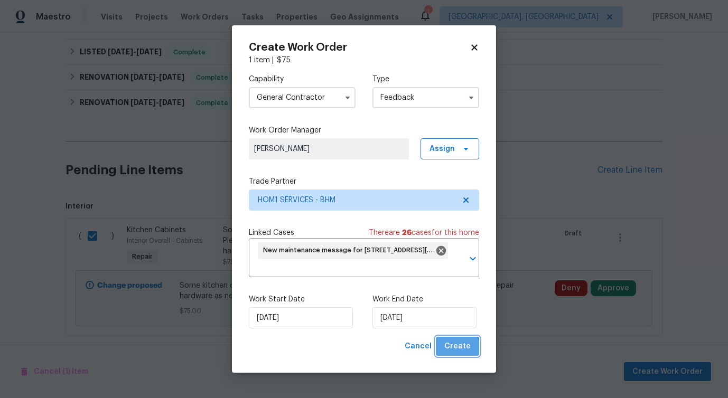
click at [452, 351] on span "Create" at bounding box center [457, 346] width 26 height 13
checkbox input "false"
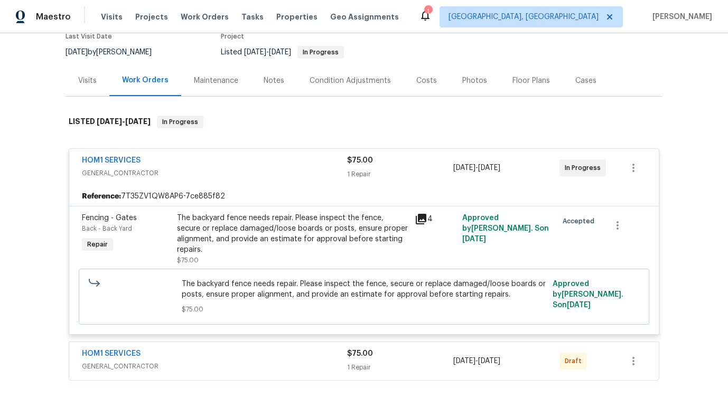
scroll to position [212, 0]
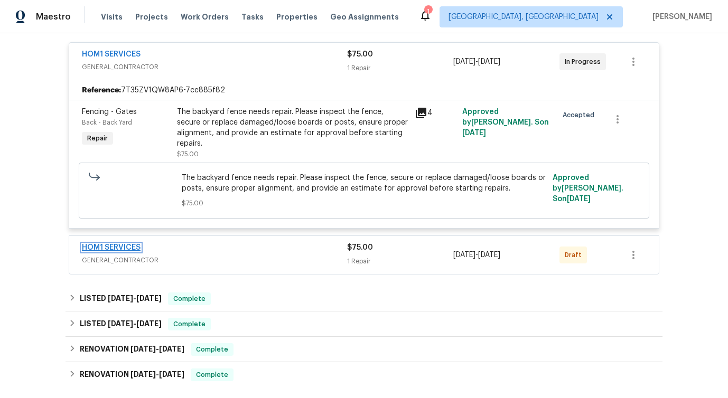
click at [108, 244] on link "HOM1 SERVICES" at bounding box center [111, 247] width 59 height 7
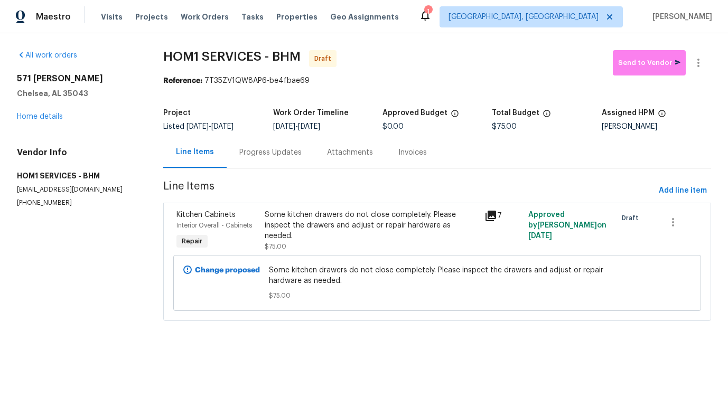
click at [272, 145] on div "Progress Updates" at bounding box center [271, 152] width 88 height 31
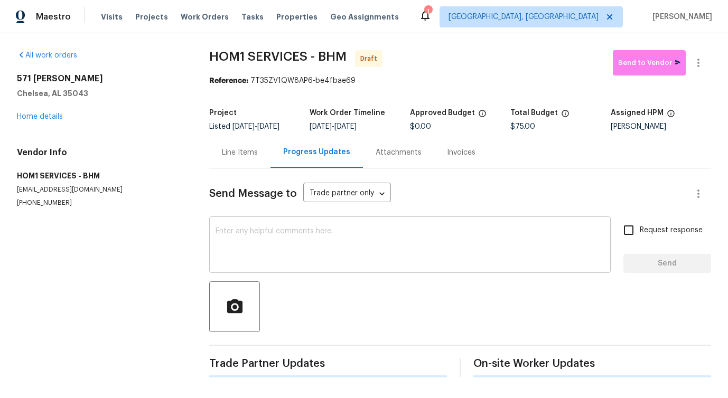
click at [284, 231] on textarea at bounding box center [410, 246] width 389 height 37
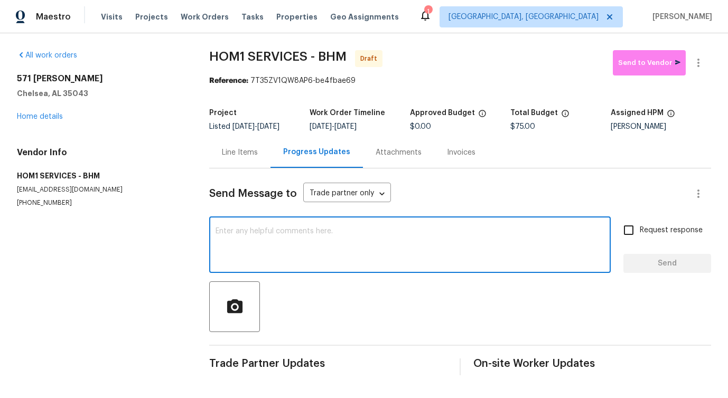
paste textarea "Hi, this is [PERSON_NAME] with Opendoor. I’m confirming you received the WO for…"
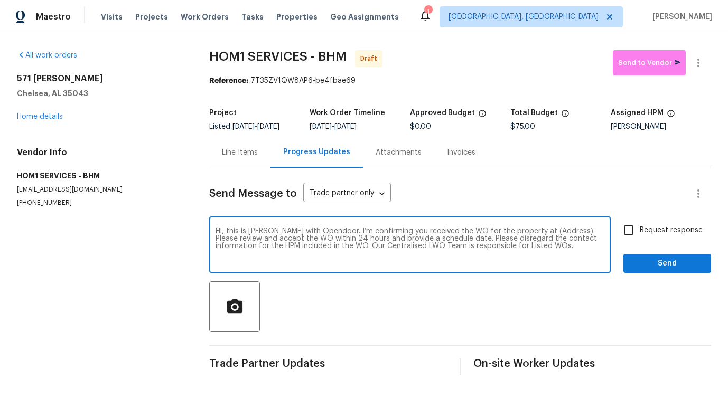
click at [538, 235] on textarea "Hi, this is [PERSON_NAME] with Opendoor. I’m confirming you received the WO for…" at bounding box center [410, 246] width 389 height 37
paste textarea "571 Grayson Pl, Chelsea, AL 35043"
type textarea "Hi, this is Pavithra with Opendoor. I’m confirming you received the WO for the …"
click at [659, 229] on span "Request response" at bounding box center [671, 230] width 63 height 11
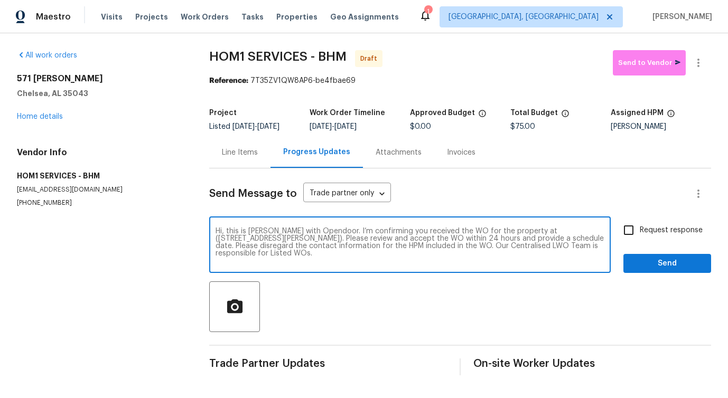
click at [640, 229] on input "Request response" at bounding box center [629, 230] width 22 height 22
checkbox input "true"
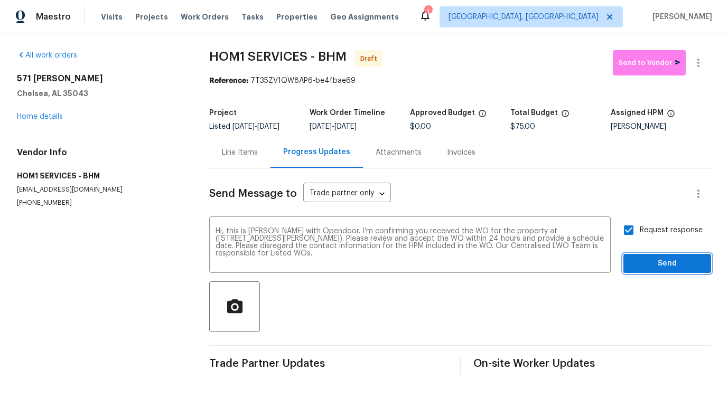
click at [659, 262] on span "Send" at bounding box center [667, 263] width 71 height 13
click at [694, 70] on button "button" at bounding box center [698, 62] width 25 height 25
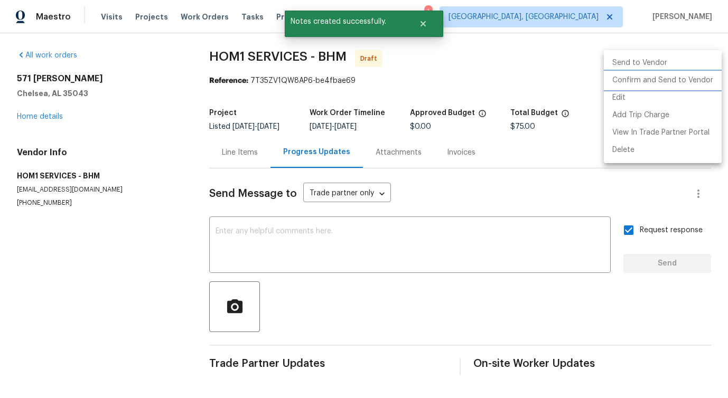
click at [639, 82] on li "Confirm and Send to Vendor" at bounding box center [663, 80] width 118 height 17
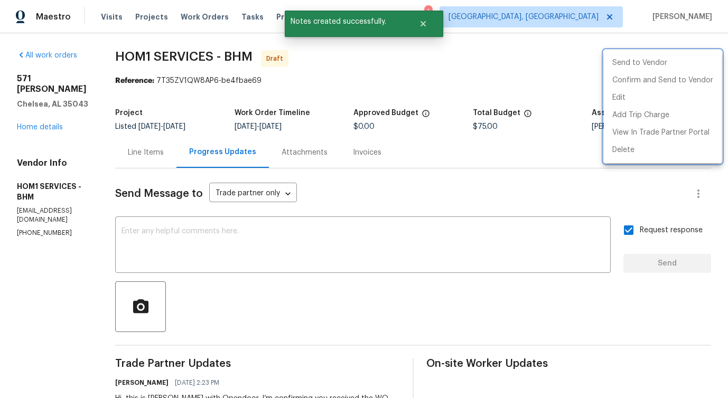
click at [360, 121] on div at bounding box center [364, 199] width 728 height 398
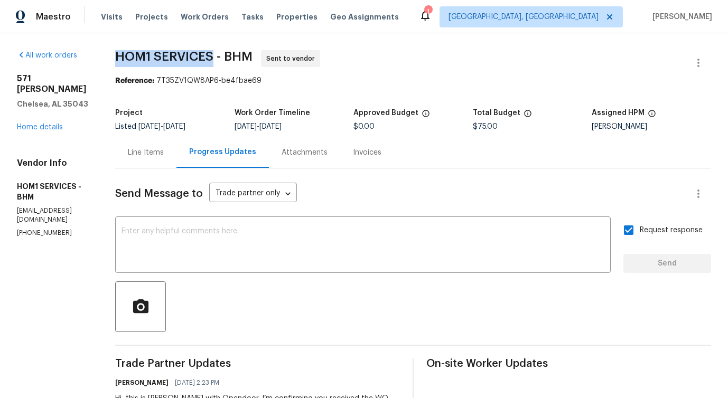
drag, startPoint x: 115, startPoint y: 54, endPoint x: 216, endPoint y: 54, distance: 100.9
click at [216, 54] on div "All work orders 571 Grayson Pl Chelsea, AL 35043 Home details Vendor Info HOM1 …" at bounding box center [364, 254] width 728 height 443
copy span "HOM1 SERVICES"
click at [155, 154] on div "Line Items" at bounding box center [146, 152] width 36 height 11
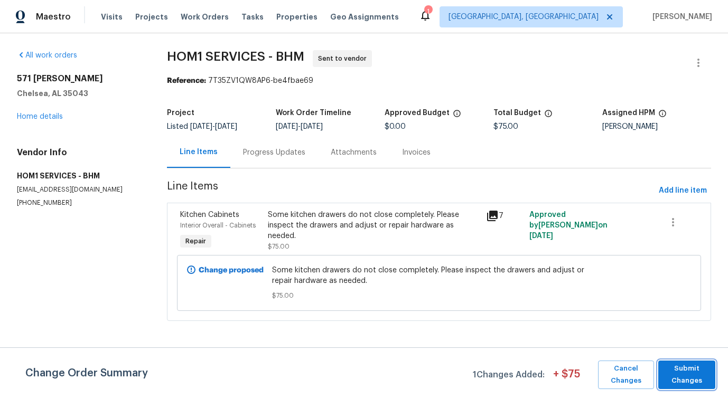
click at [669, 367] on span "Submit Changes" at bounding box center [687, 375] width 46 height 24
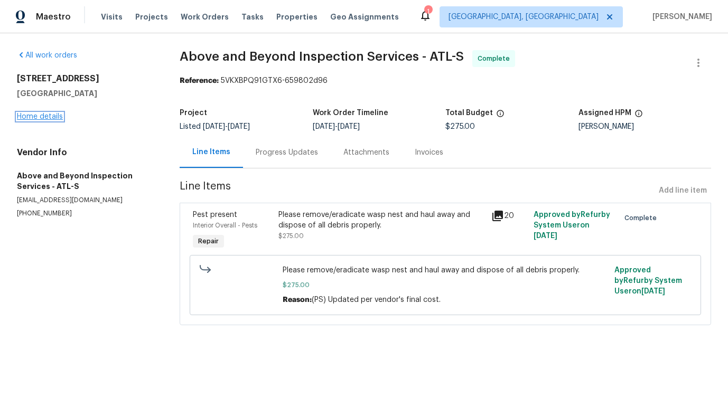
click at [55, 118] on link "Home details" at bounding box center [40, 116] width 46 height 7
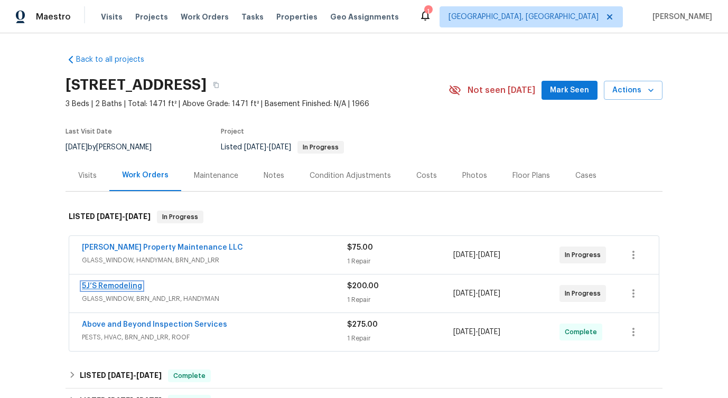
click at [105, 288] on link "5J’S Remodeling" at bounding box center [112, 286] width 60 height 7
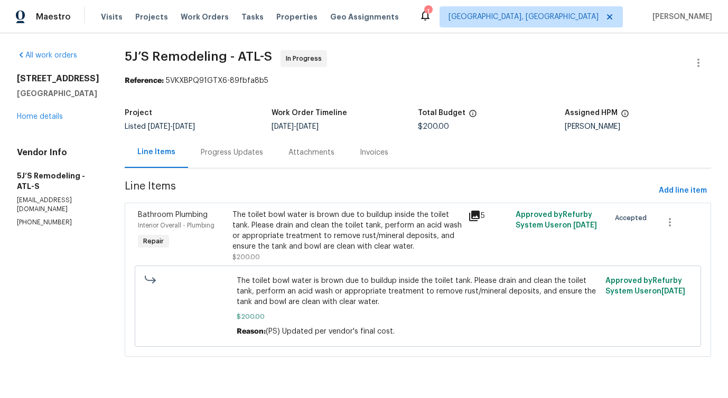
click at [256, 155] on div "Progress Updates" at bounding box center [232, 152] width 62 height 11
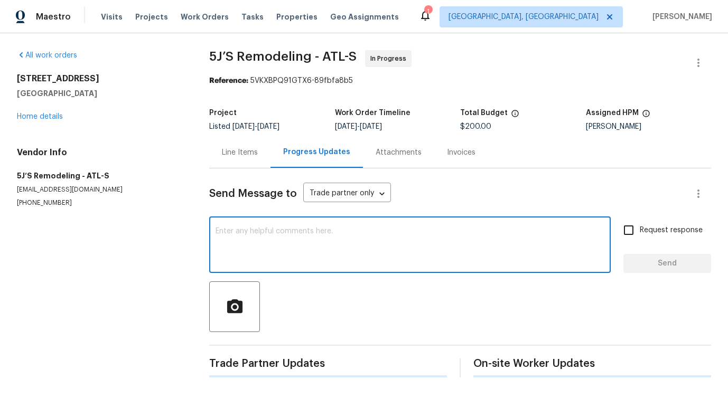
click at [277, 229] on textarea at bounding box center [410, 246] width 389 height 37
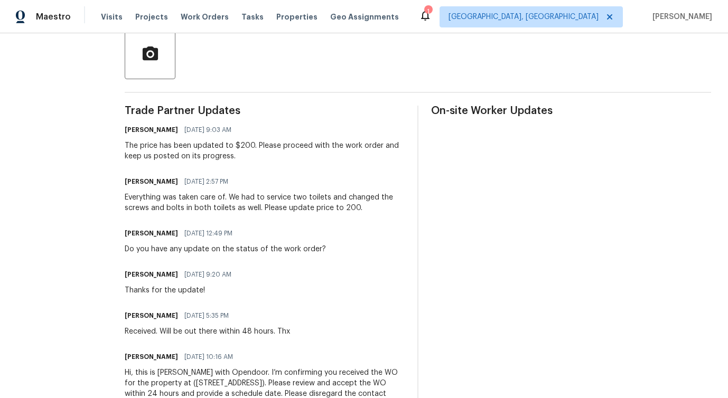
scroll to position [76, 0]
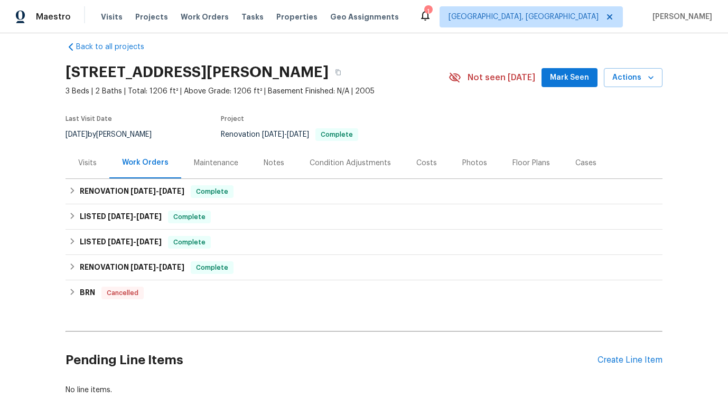
scroll to position [82, 0]
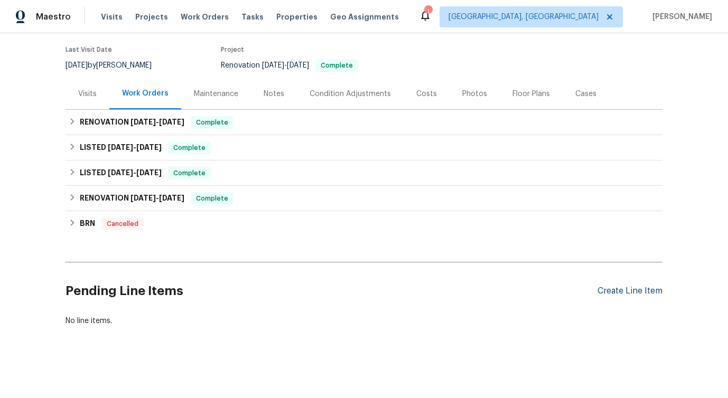
click at [602, 287] on div "Create Line Item" at bounding box center [630, 291] width 65 height 10
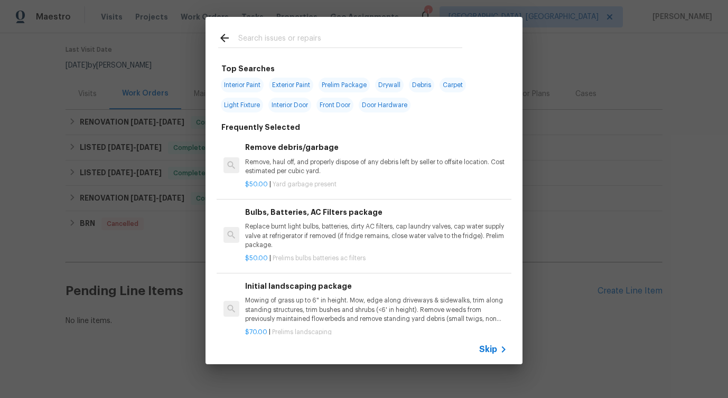
click at [334, 41] on input "text" at bounding box center [350, 40] width 224 height 16
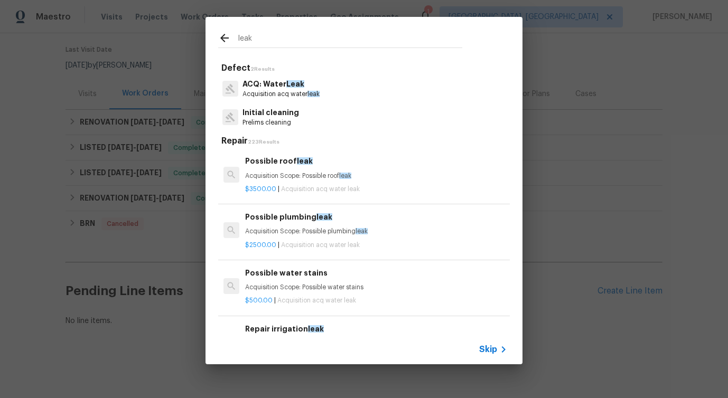
type input "leak"
click at [289, 234] on p "Acquisition Scope: Possible plumbing leak" at bounding box center [376, 231] width 262 height 9
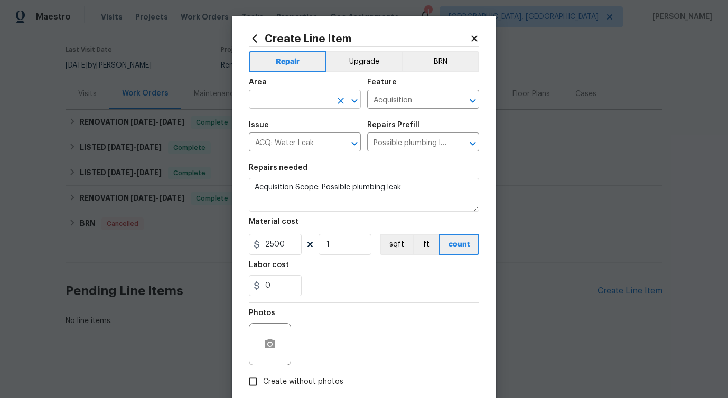
click at [300, 100] on input "text" at bounding box center [290, 100] width 82 height 16
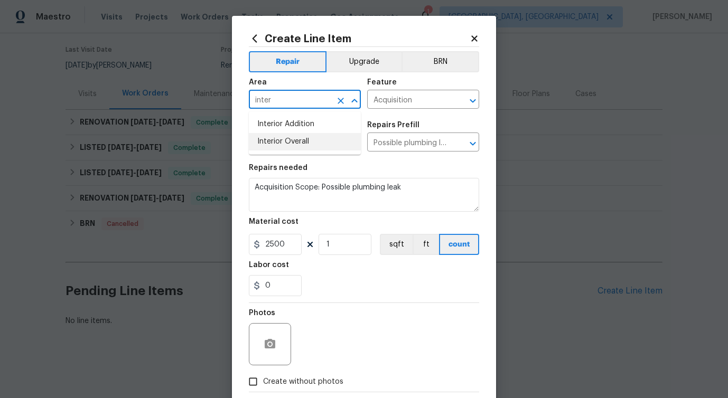
click at [298, 144] on li "Interior Overall" at bounding box center [305, 141] width 112 height 17
type input "Interior Overall"
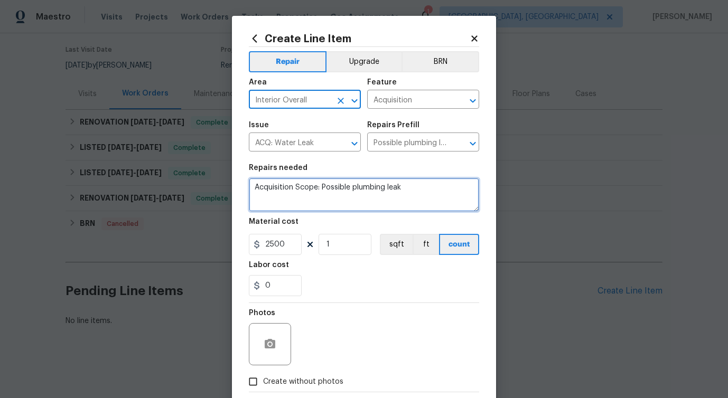
click at [302, 186] on textarea "Acquisition Scope: Possible plumbing leak" at bounding box center [364, 195] width 230 height 34
paste textarea "go check the property for any issues/leaks before they turn on the water."
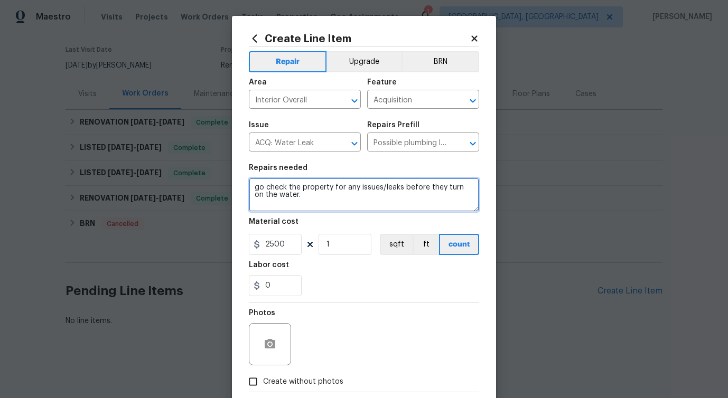
drag, startPoint x: 278, startPoint y: 189, endPoint x: 189, endPoint y: 189, distance: 89.3
click at [189, 189] on div "Create Line Item Repair Upgrade BRN Area Interior Overall ​ Feature Acquisition…" at bounding box center [364, 199] width 728 height 398
click at [254, 188] on textarea "Visit the property for any issues/leaks before they turn on the water." at bounding box center [364, 195] width 230 height 34
click at [440, 185] on textarea "kindly Visit the property for any issues/leaks before they turn on the water." at bounding box center [364, 195] width 230 height 34
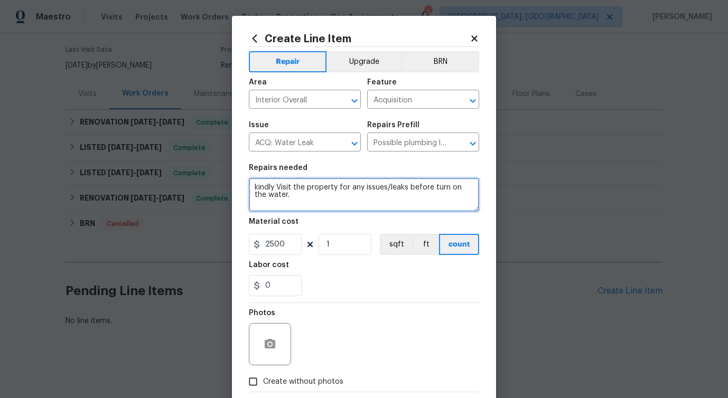
click at [294, 192] on textarea "kindly Visit the property for any issues/leaks before turn on the water." at bounding box center [364, 195] width 230 height 34
type textarea "kindly Visit the property for any issues/leaks before turn on the water. provid…"
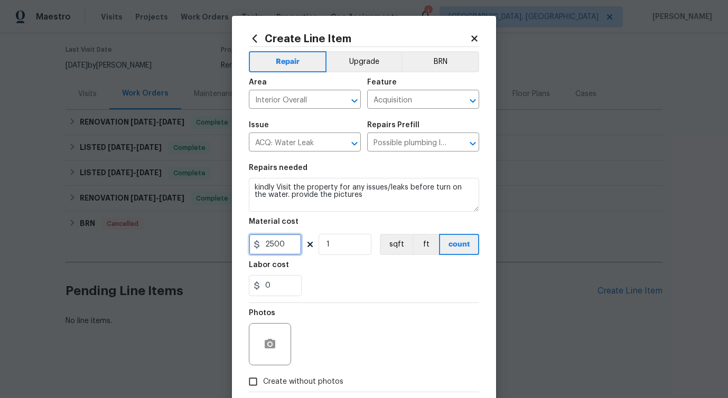
click at [279, 249] on input "2500" at bounding box center [275, 244] width 53 height 21
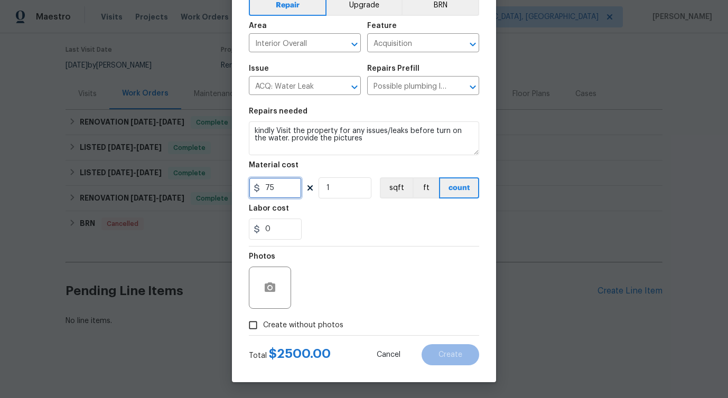
click at [0, 0] on span "Provide" at bounding box center [0, 0] width 0 height 0
type input "75"
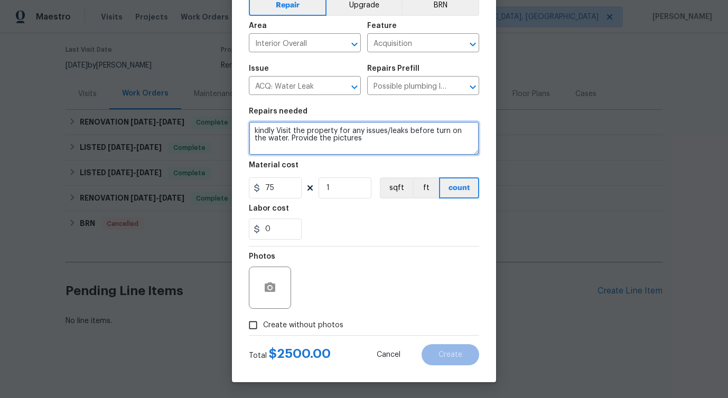
click at [0, 0] on span "pictures" at bounding box center [0, 0] width 0 height 0
drag, startPoint x: 298, startPoint y: 129, endPoint x: 426, endPoint y: 137, distance: 128.6
click at [426, 137] on textarea "kindly Visit the property for any issues/leaks before turn on the water. Provid…" at bounding box center [364, 139] width 230 height 34
click at [0, 0] on span "turning" at bounding box center [0, 0] width 0 height 0
type textarea "kindly Visit the property for any issues/leaks before turning on the water. Pro…"
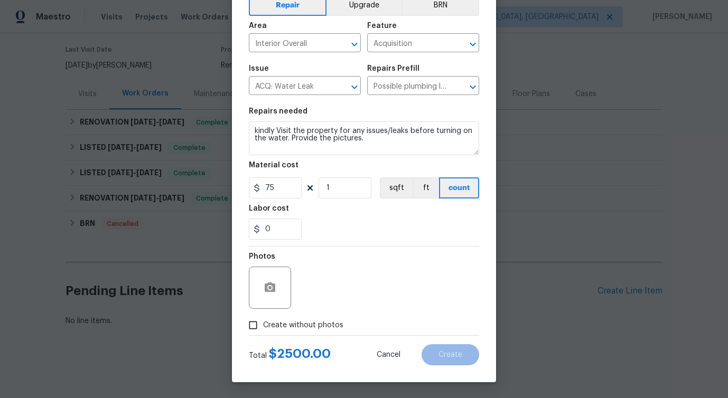
click at [302, 327] on span "Create without photos" at bounding box center [303, 325] width 80 height 11
click at [263, 327] on input "Create without photos" at bounding box center [253, 325] width 20 height 20
checkbox input "true"
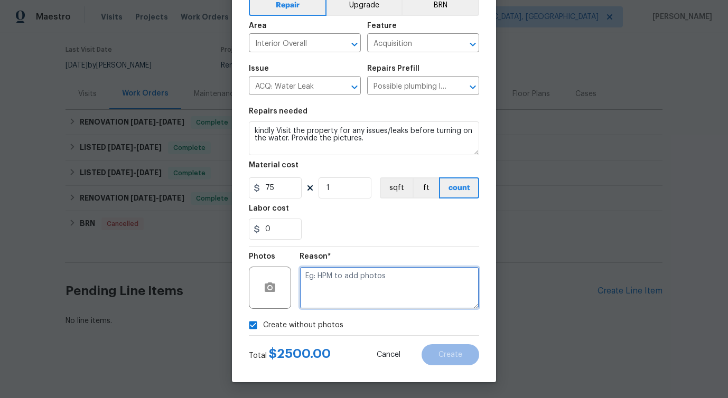
click at [336, 291] on textarea at bounding box center [390, 288] width 180 height 42
click at [357, 281] on textarea at bounding box center [390, 288] width 180 height 42
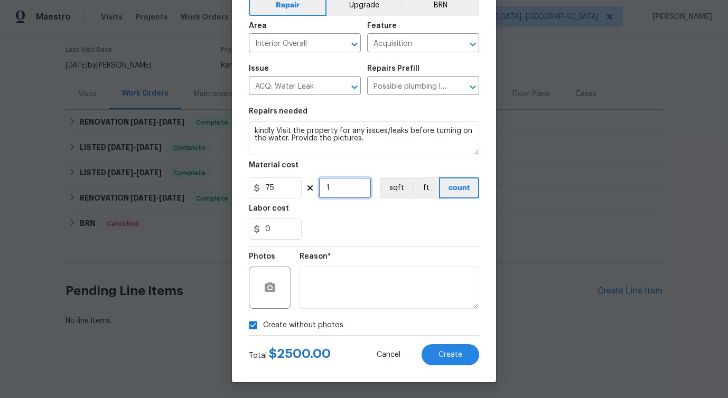
click at [335, 185] on input "1" at bounding box center [345, 188] width 53 height 21
click at [456, 368] on div "Create Line Item Repair Upgrade BRN Area Interior Overall ​ Feature Acquisition…" at bounding box center [364, 170] width 264 height 423
click at [456, 355] on span "Create" at bounding box center [451, 355] width 24 height 8
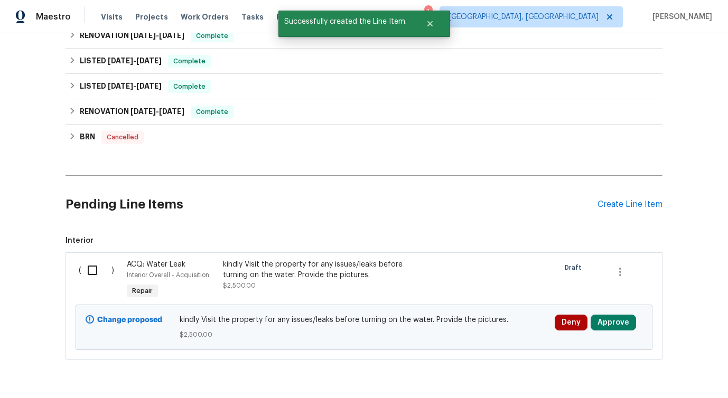
scroll to position [202, 0]
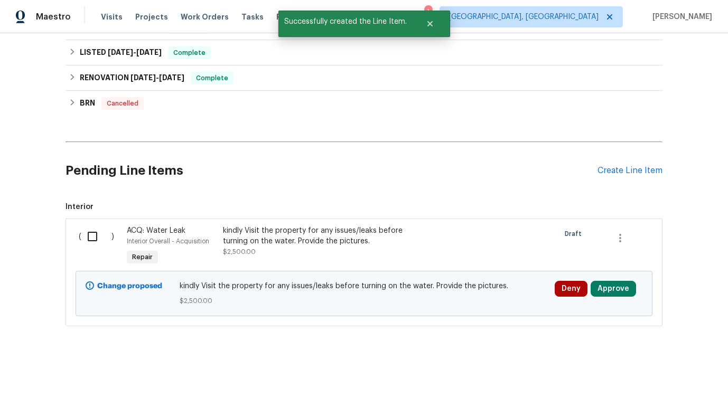
click at [349, 255] on div "kindly Visit the property for any issues/leaks before turning on the water. Pro…" at bounding box center [316, 242] width 186 height 32
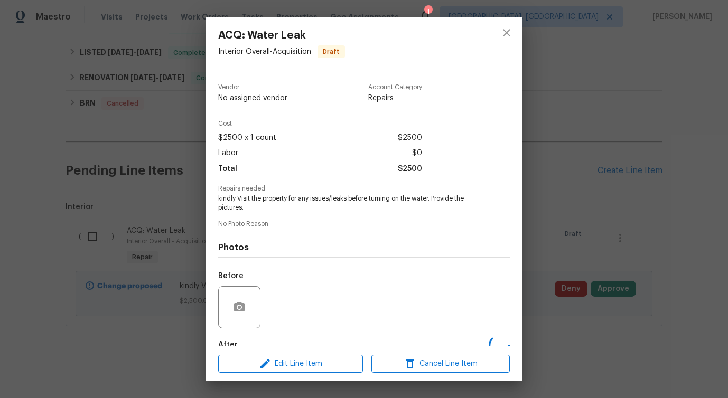
scroll to position [62, 0]
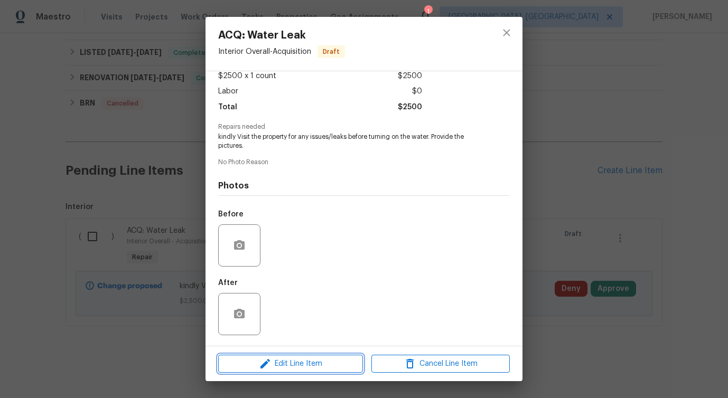
click at [301, 366] on span "Edit Line Item" at bounding box center [290, 364] width 138 height 13
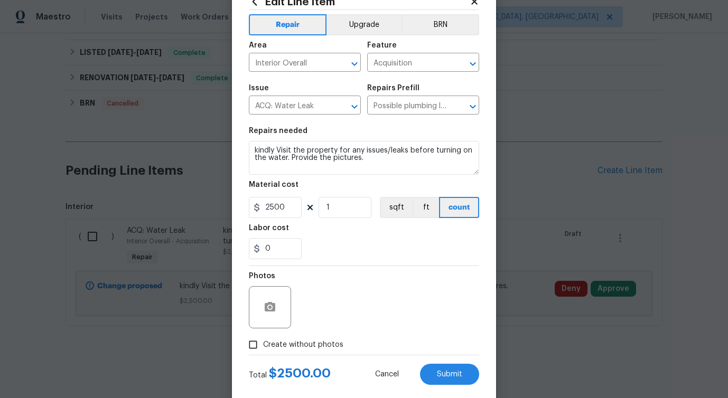
scroll to position [57, 0]
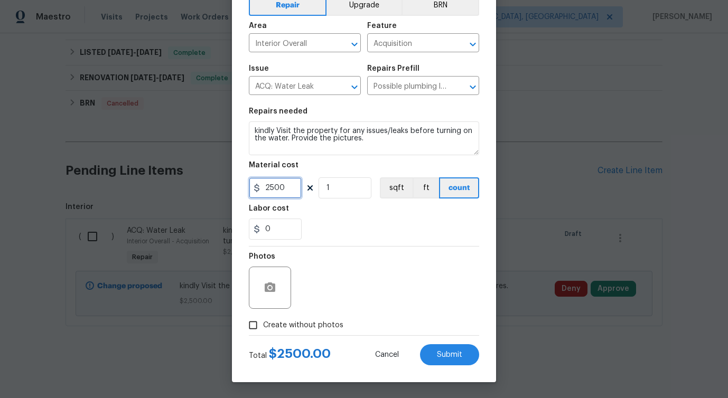
click at [274, 192] on input "2500" at bounding box center [275, 188] width 53 height 21
type input "75"
click at [303, 318] on label "Create without photos" at bounding box center [293, 325] width 100 height 20
click at [263, 318] on input "Create without photos" at bounding box center [253, 325] width 20 height 20
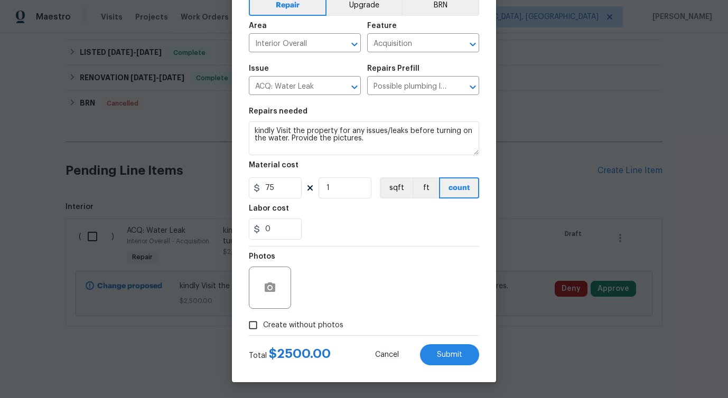
checkbox input "true"
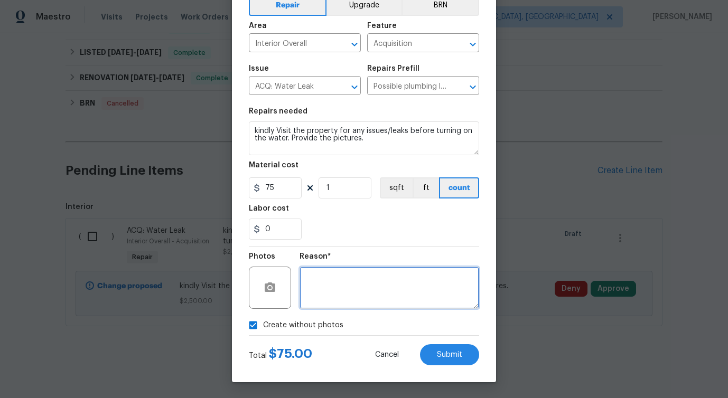
click at [344, 296] on textarea at bounding box center [390, 288] width 180 height 42
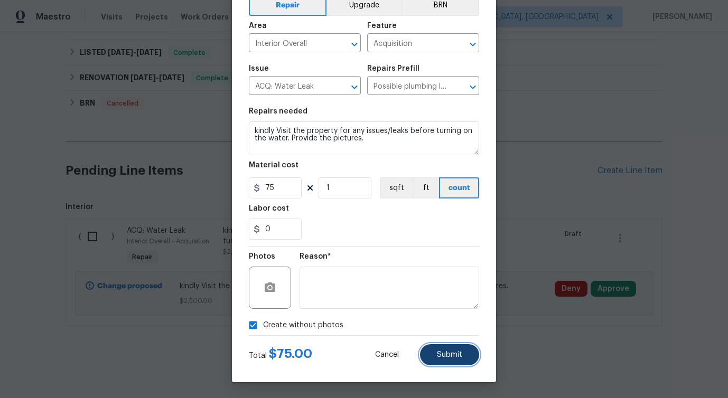
click at [454, 358] on span "Submit" at bounding box center [449, 355] width 25 height 8
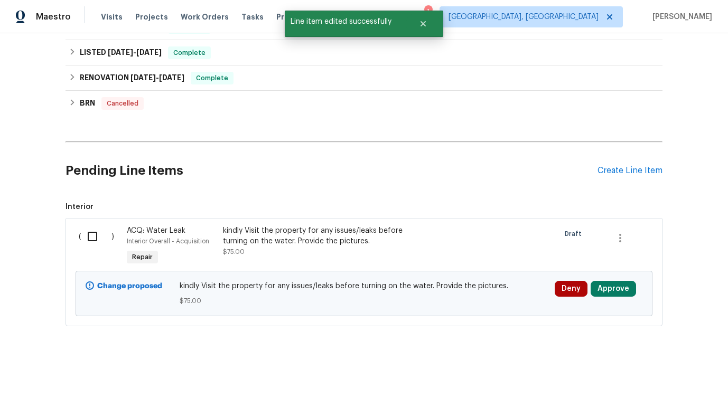
scroll to position [0, 0]
click at [236, 236] on div "kindly Visit the property for any issues/leaks before turning on the water. Pro…" at bounding box center [316, 236] width 186 height 21
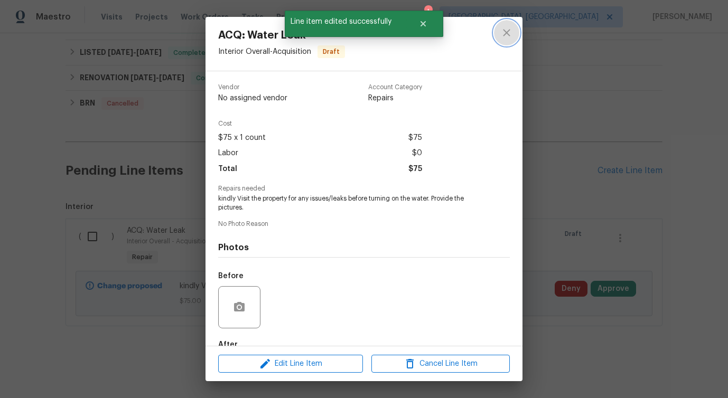
click at [499, 35] on button "close" at bounding box center [506, 32] width 25 height 25
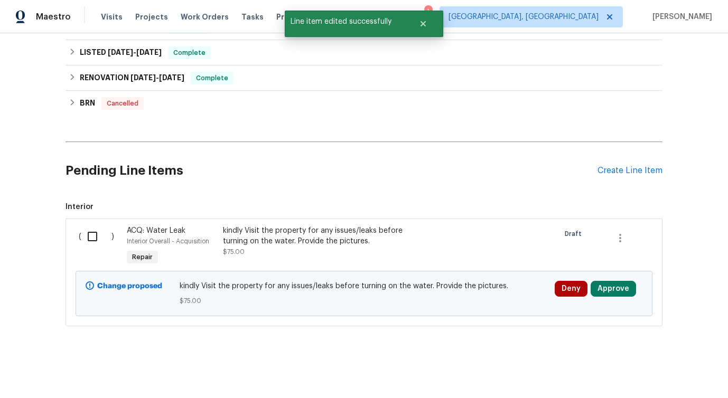
click at [327, 238] on div "kindly Visit the property for any issues/leaks before turning on the water. Pro…" at bounding box center [316, 236] width 186 height 21
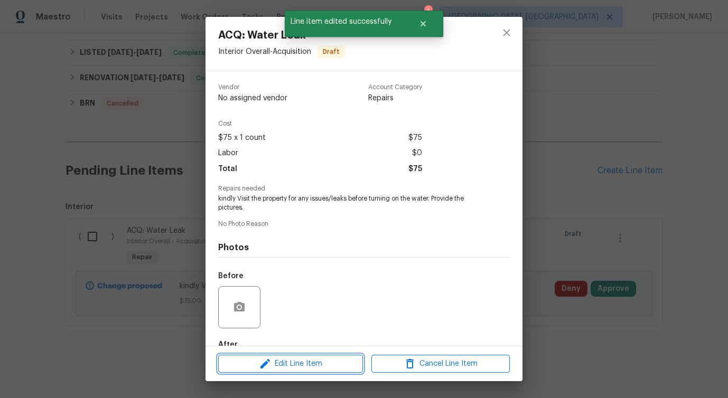
click at [303, 365] on span "Edit Line Item" at bounding box center [290, 364] width 138 height 13
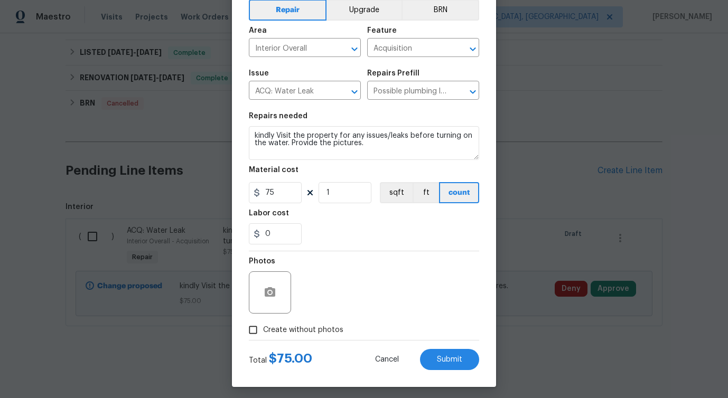
scroll to position [57, 0]
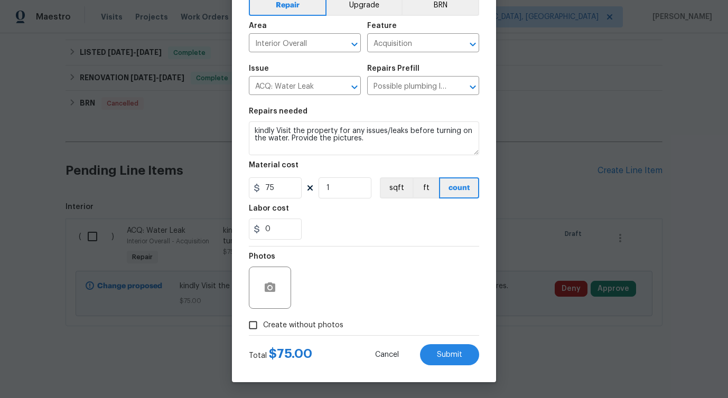
click at [323, 324] on span "Create without photos" at bounding box center [303, 325] width 80 height 11
click at [263, 324] on input "Create without photos" at bounding box center [253, 325] width 20 height 20
checkbox input "true"
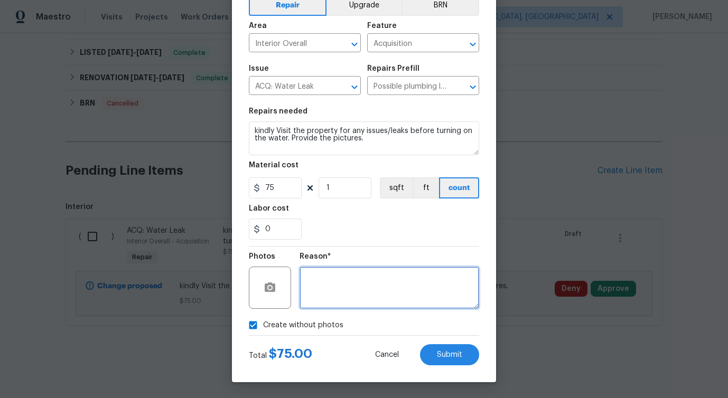
click at [368, 292] on textarea at bounding box center [390, 288] width 180 height 42
type textarea "verbiage updated"
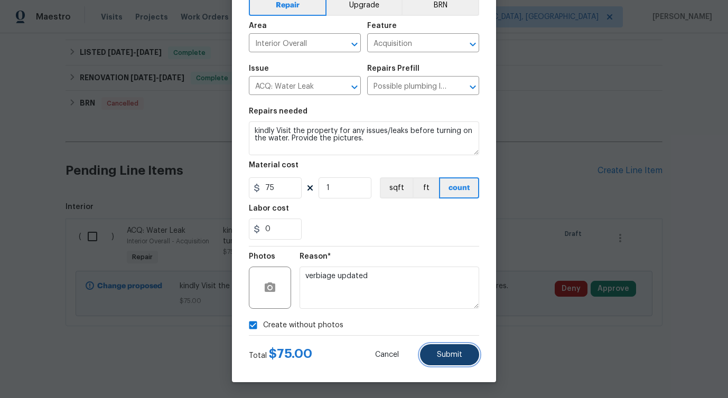
click at [455, 353] on span "Submit" at bounding box center [449, 355] width 25 height 8
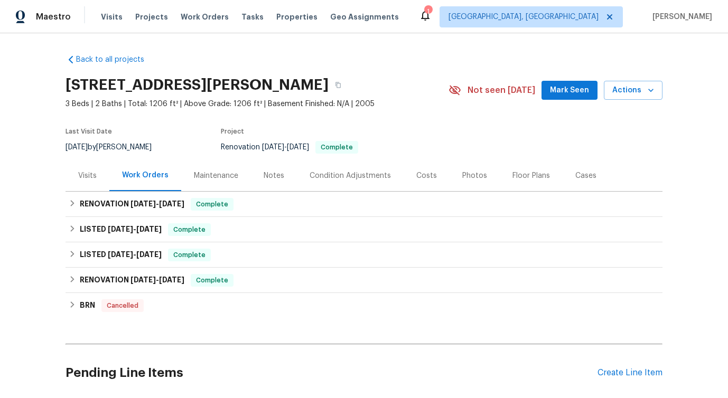
scroll to position [202, 0]
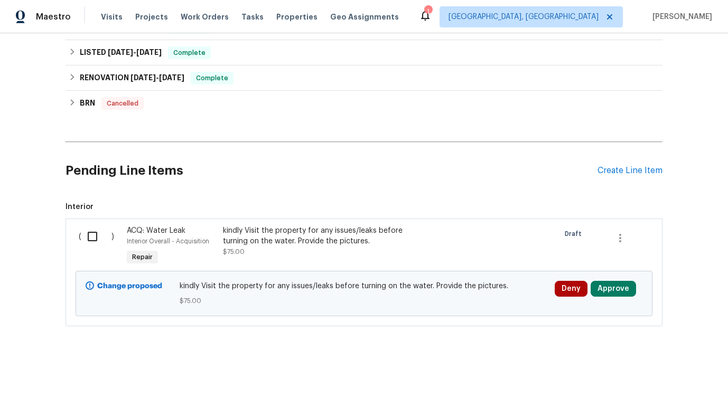
click at [93, 232] on input "checkbox" at bounding box center [96, 237] width 30 height 22
checkbox input "true"
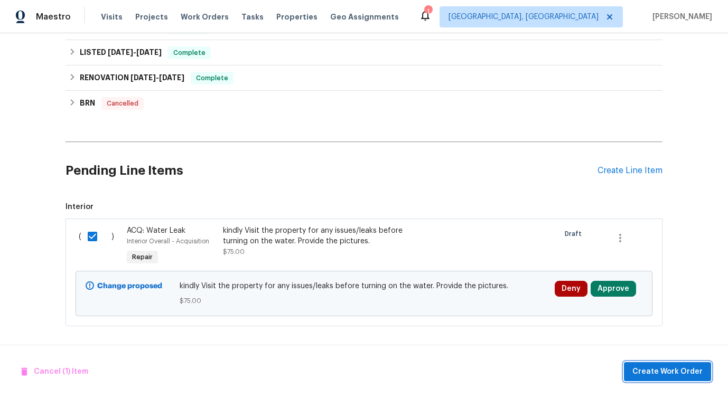
click at [655, 369] on span "Create Work Order" at bounding box center [667, 372] width 70 height 13
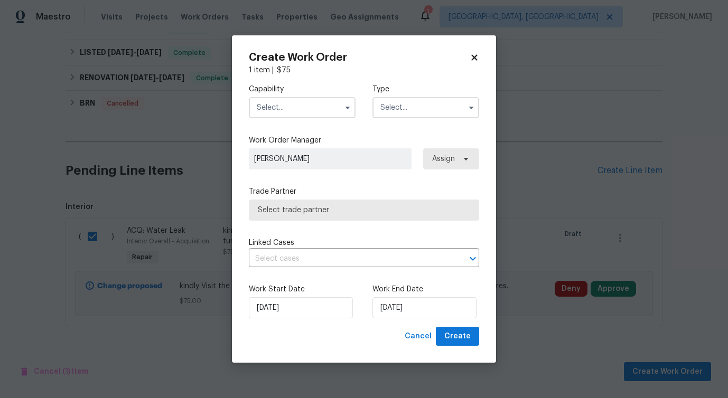
click at [321, 106] on input "text" at bounding box center [302, 107] width 107 height 21
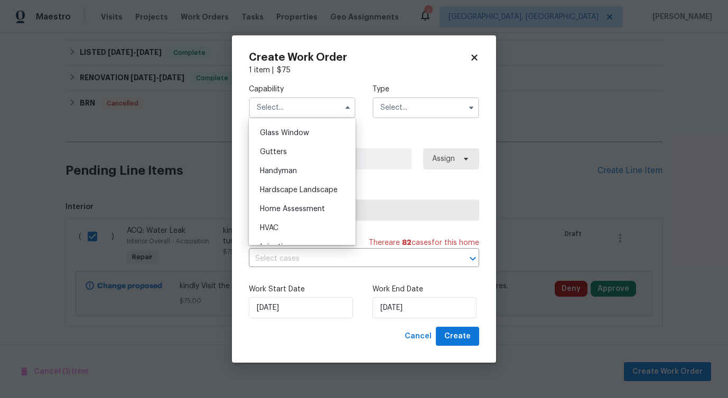
scroll to position [542, 0]
click at [313, 168] on div "Handyman" at bounding box center [301, 169] width 101 height 19
type input "Handyman"
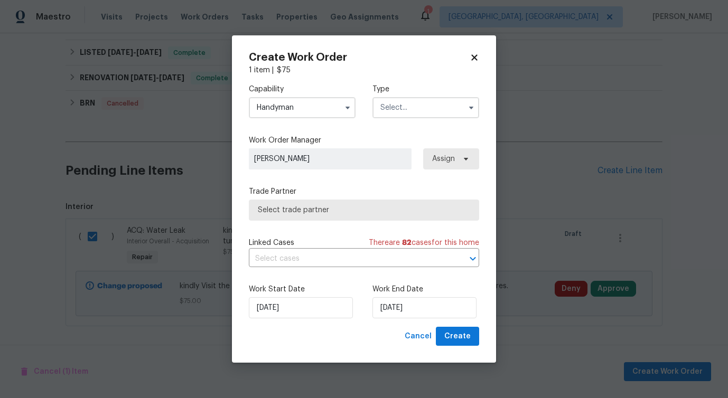
click at [413, 106] on input "text" at bounding box center [425, 107] width 107 height 21
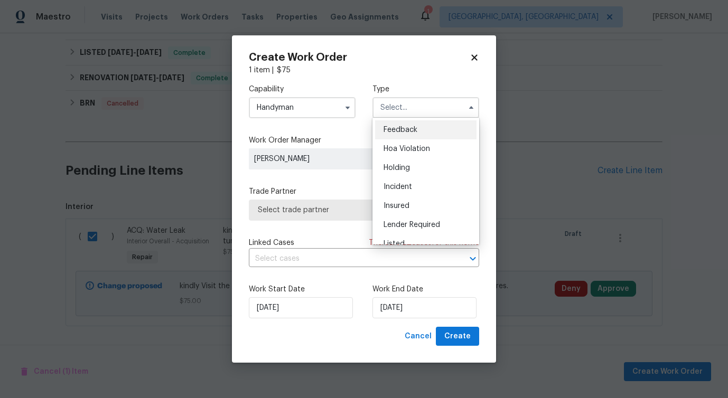
click at [399, 132] on span "Feedback" at bounding box center [401, 129] width 34 height 7
type input "Feedback"
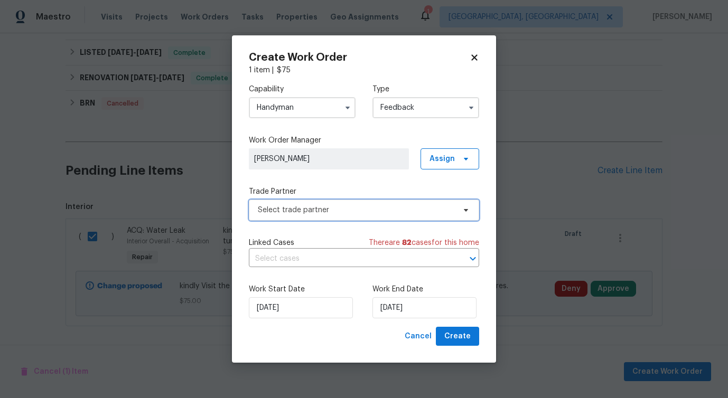
click at [304, 212] on span "Select trade partner" at bounding box center [356, 210] width 197 height 11
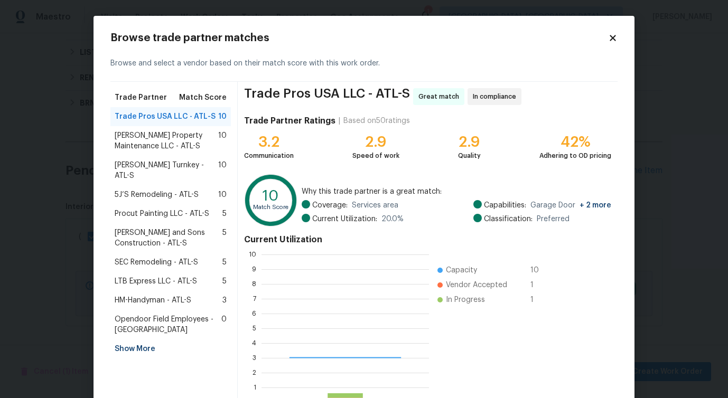
scroll to position [148, 167]
click at [155, 146] on span "Glen Property Maintenance LLC - ATL-S" at bounding box center [167, 140] width 104 height 21
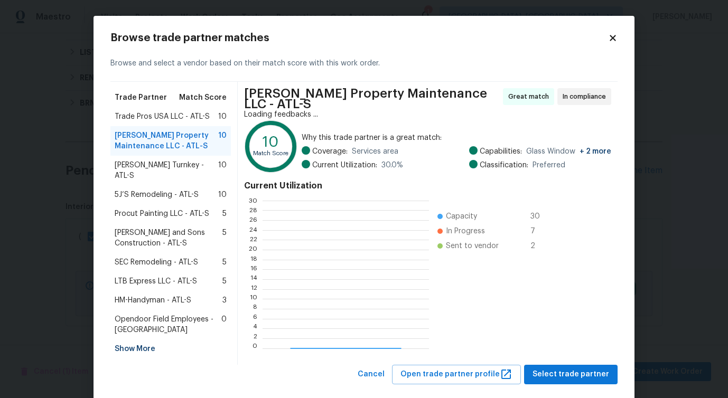
scroll to position [148, 166]
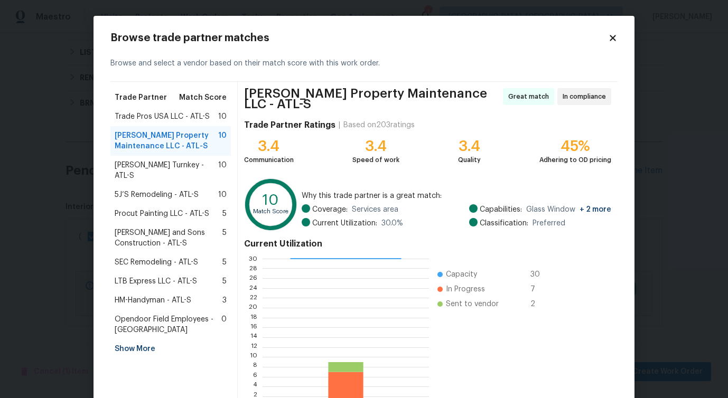
click at [182, 118] on span "Trade Pros USA LLC - ATL-S" at bounding box center [162, 116] width 95 height 11
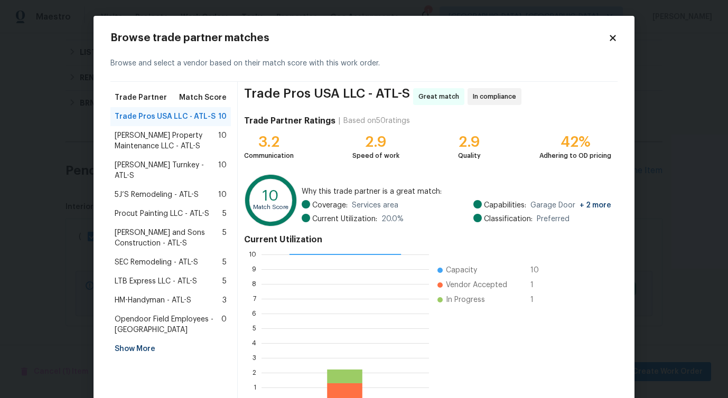
click at [175, 144] on span "Glen Property Maintenance LLC - ATL-S" at bounding box center [167, 140] width 104 height 21
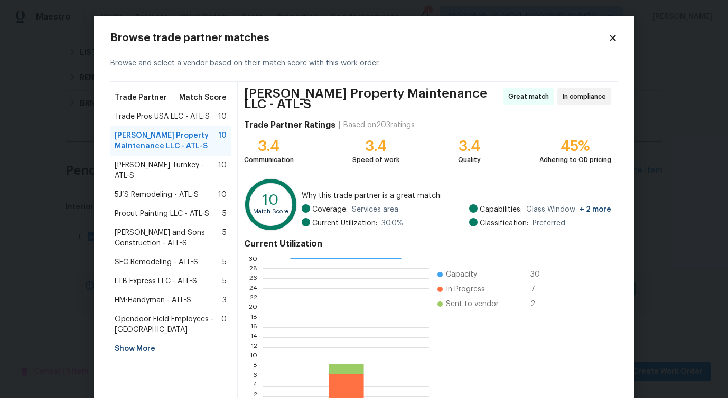
click at [169, 166] on span "Davis Turnkey - ATL-S" at bounding box center [167, 170] width 104 height 21
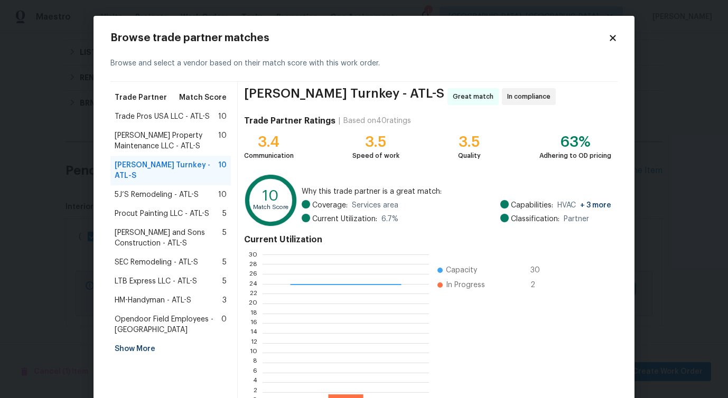
click at [170, 190] on span "5J’S Remodeling - ATL-S" at bounding box center [157, 195] width 84 height 11
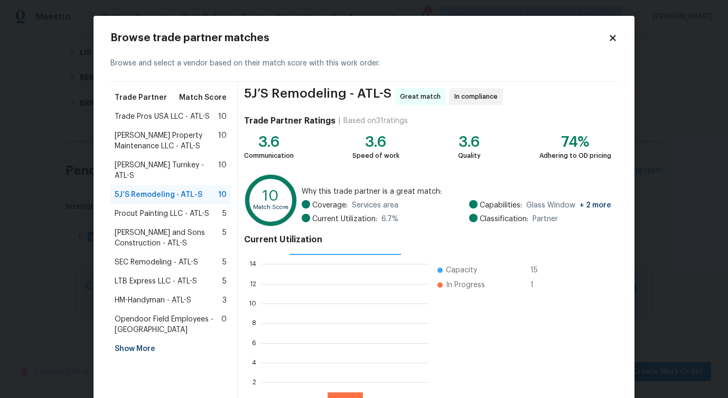
scroll to position [68, 0]
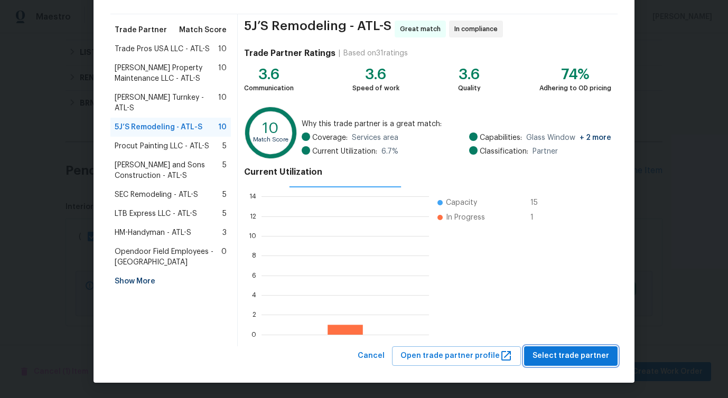
click at [565, 358] on span "Select trade partner" at bounding box center [571, 356] width 77 height 13
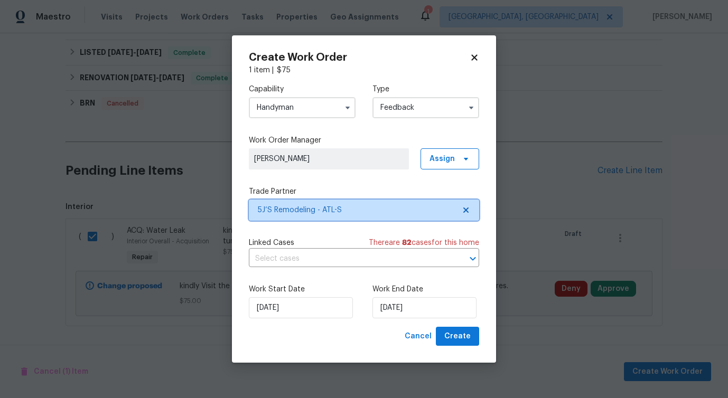
scroll to position [0, 0]
click at [360, 256] on input "text" at bounding box center [349, 259] width 201 height 16
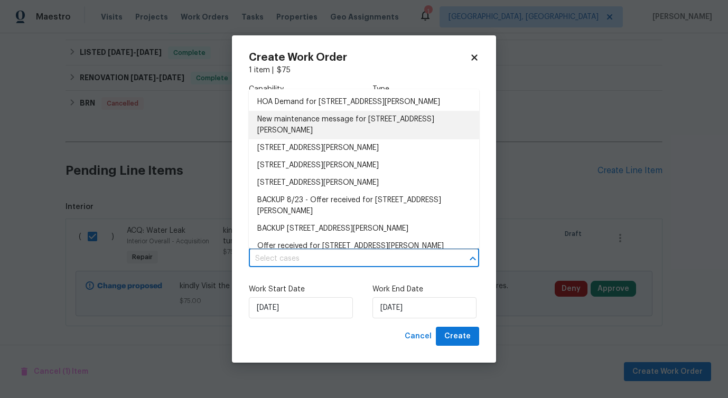
click at [328, 127] on li "New maintenance message for 18201 Waldrop Cv , Decatur, GA 30034" at bounding box center [364, 125] width 230 height 29
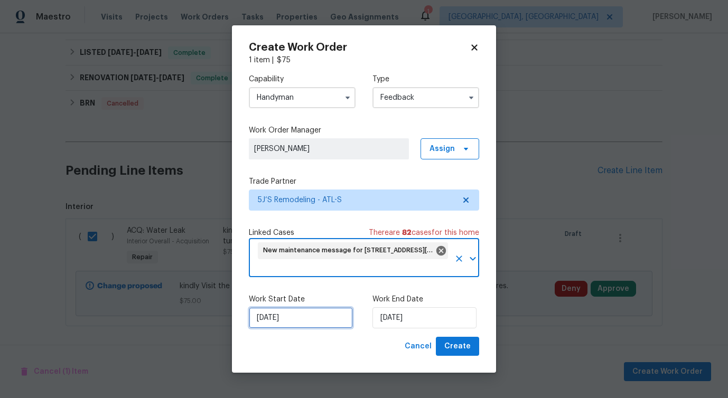
click at [294, 323] on input "[DATE]" at bounding box center [301, 317] width 104 height 21
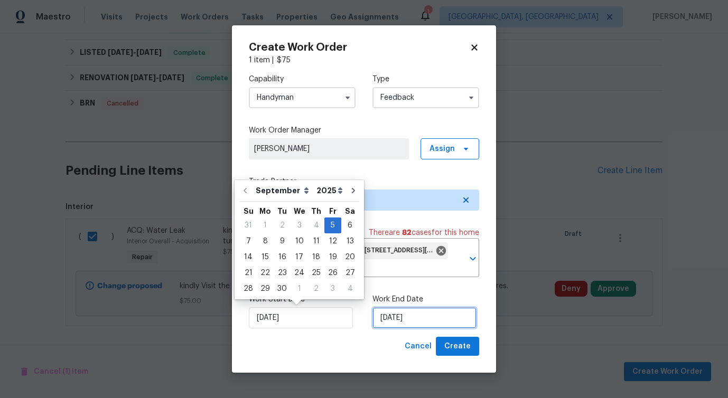
click at [395, 311] on input "[DATE]" at bounding box center [424, 317] width 104 height 21
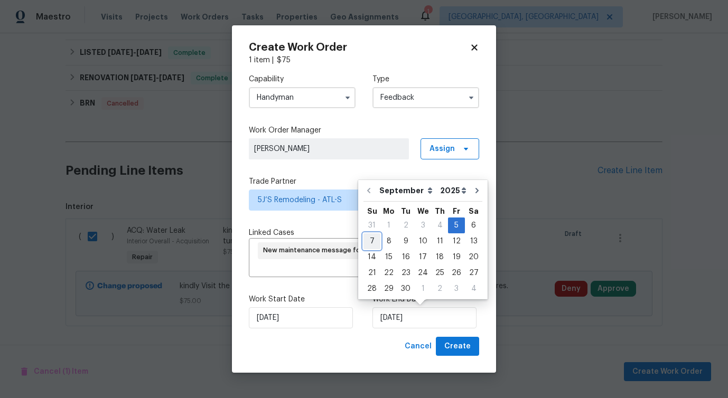
click at [369, 239] on div "7" at bounding box center [371, 241] width 17 height 15
type input "[DATE]"
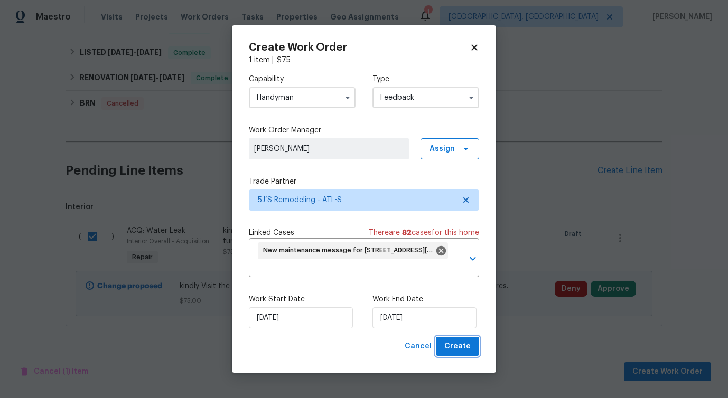
click at [456, 356] on button "Create" at bounding box center [457, 347] width 43 height 20
checkbox input "false"
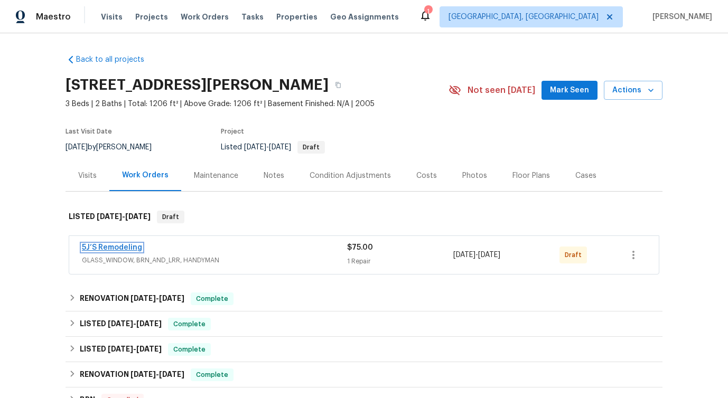
click at [126, 248] on link "5J’S Remodeling" at bounding box center [112, 247] width 60 height 7
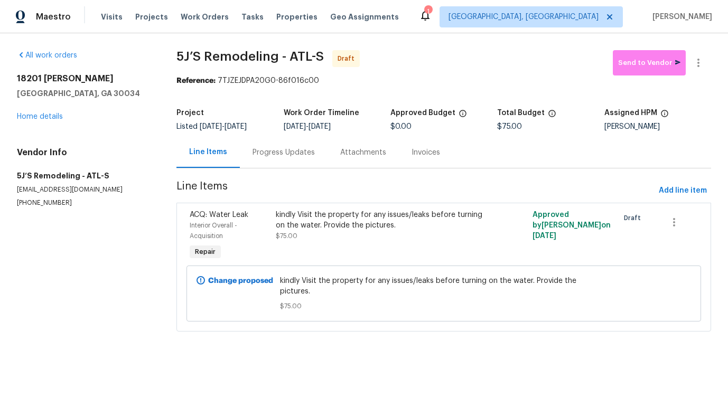
click at [281, 163] on div "Progress Updates" at bounding box center [284, 152] width 88 height 31
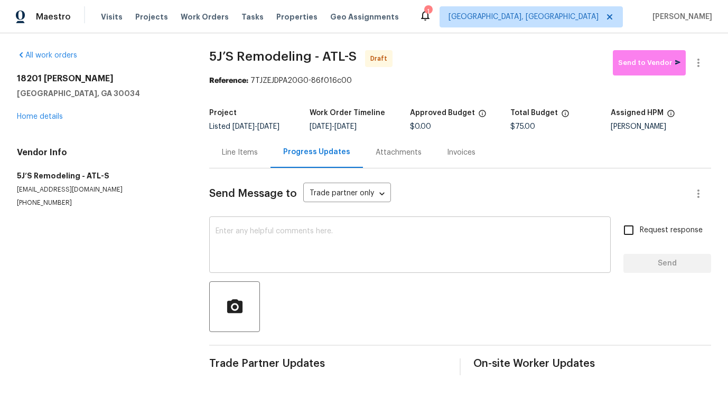
click at [302, 258] on textarea at bounding box center [410, 246] width 389 height 37
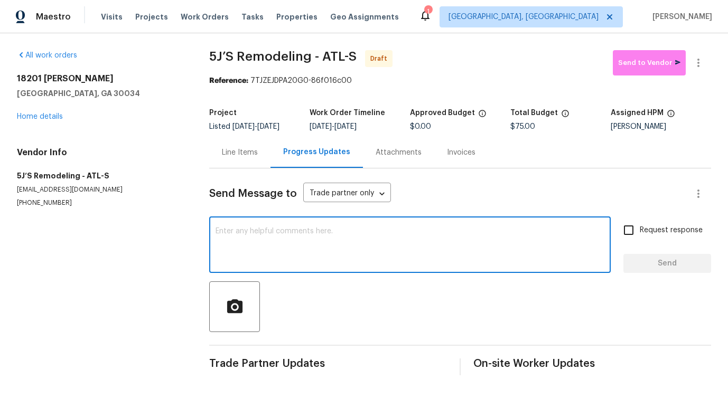
paste textarea "Hi, this is [PERSON_NAME] with Opendoor. I’m confirming you received the WO for…"
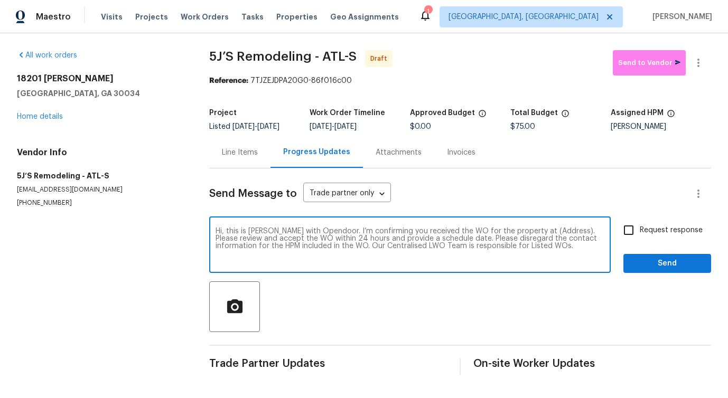
click at [546, 227] on div "Hi, this is [PERSON_NAME] with Opendoor. I’m confirming you received the WO for…" at bounding box center [410, 246] width 402 height 54
click at [542, 231] on textarea "Hi, this is [PERSON_NAME] with Opendoor. I’m confirming you received the WO for…" at bounding box center [410, 246] width 389 height 37
paste textarea "[STREET_ADDRESS][PERSON_NAME]"
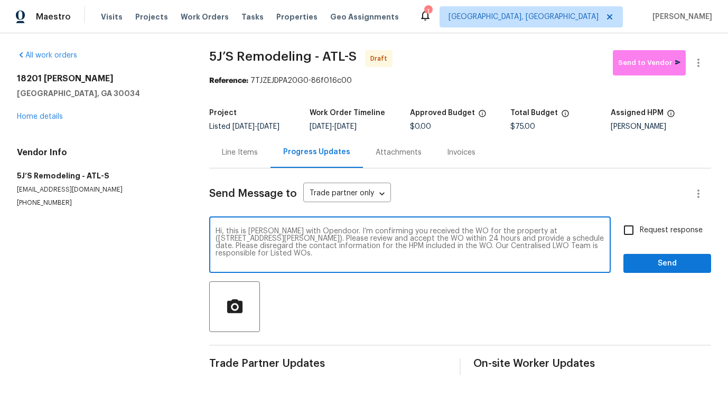
type textarea "Hi, this is [PERSON_NAME] with Opendoor. I’m confirming you received the WO for…"
click at [665, 225] on span "Request response" at bounding box center [671, 230] width 63 height 11
click at [640, 225] on input "Request response" at bounding box center [629, 230] width 22 height 22
checkbox input "true"
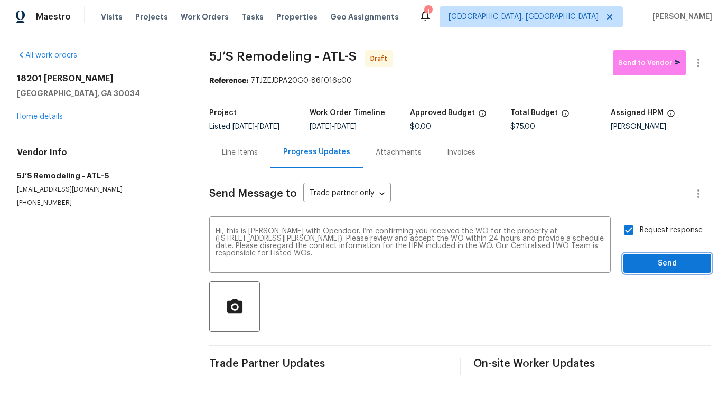
click at [664, 266] on span "Send" at bounding box center [667, 263] width 71 height 13
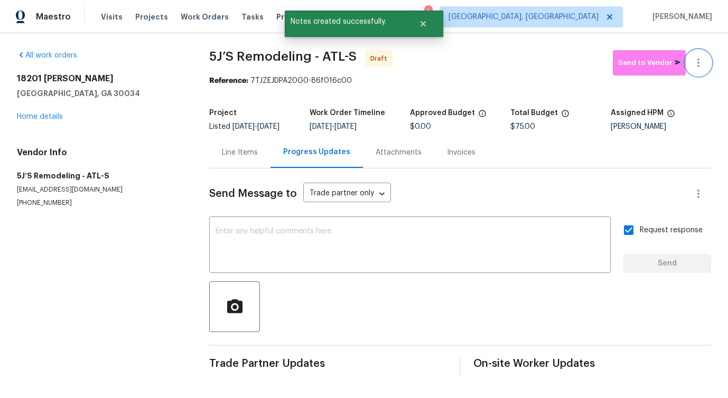
click at [698, 58] on icon "button" at bounding box center [698, 63] width 13 height 13
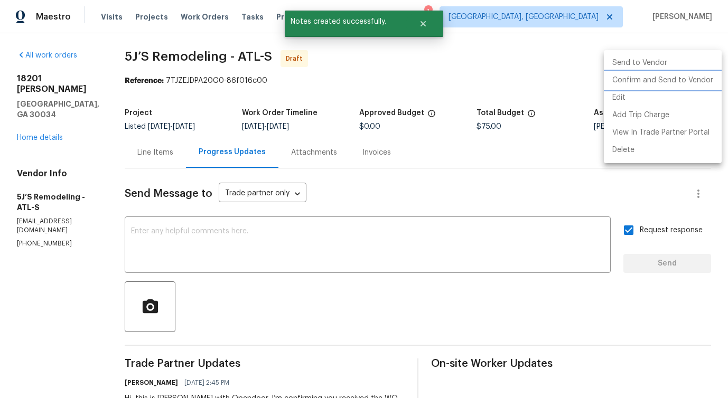
click at [642, 81] on li "Confirm and Send to Vendor" at bounding box center [663, 80] width 118 height 17
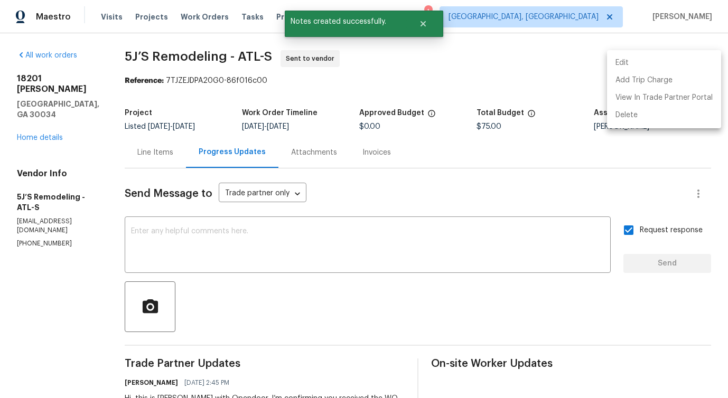
click at [366, 236] on div at bounding box center [364, 199] width 728 height 398
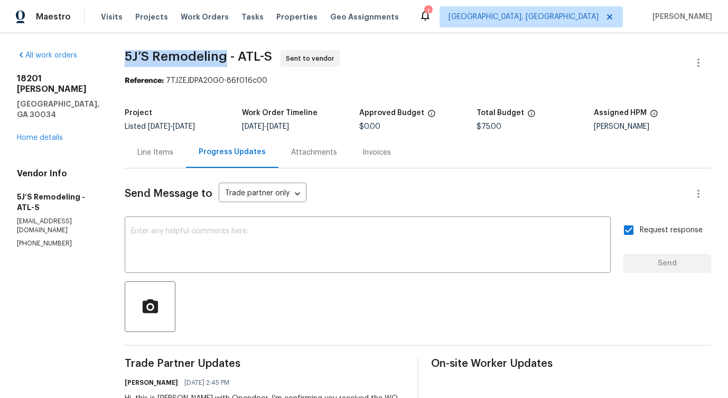
drag, startPoint x: 125, startPoint y: 53, endPoint x: 225, endPoint y: 54, distance: 99.9
click at [225, 54] on div "All work orders [STREET_ADDRESS][PERSON_NAME] Home details Vendor Info 5J’S Rem…" at bounding box center [364, 254] width 728 height 443
copy span "5J’S Remodeling"
